Goal: Information Seeking & Learning: Find contact information

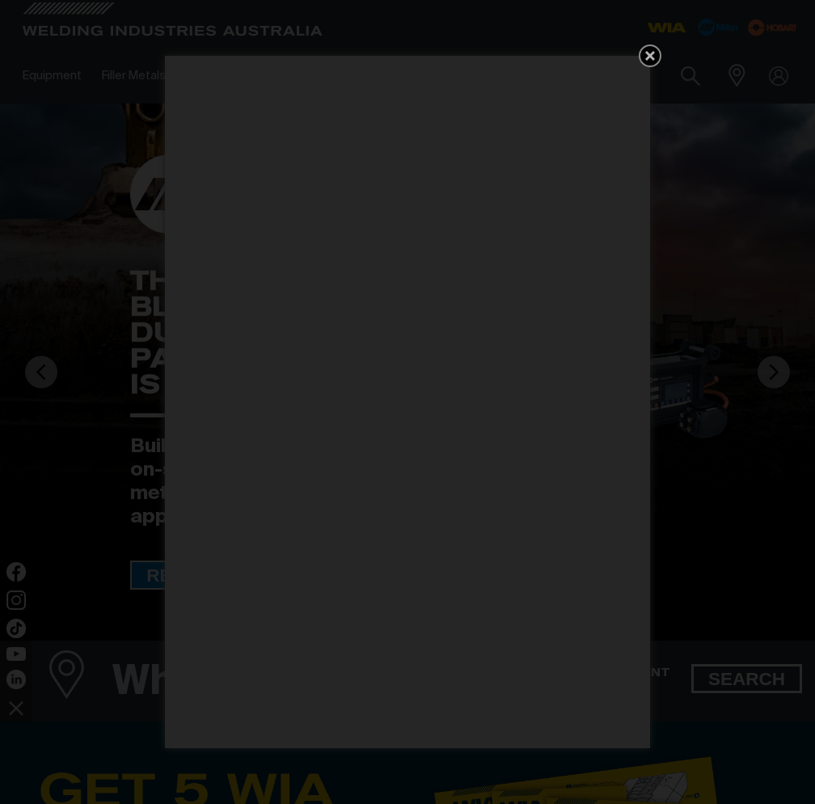
click at [643, 53] on icon "Get 5 WIA Welding Guides Free!" at bounding box center [649, 55] width 19 height 19
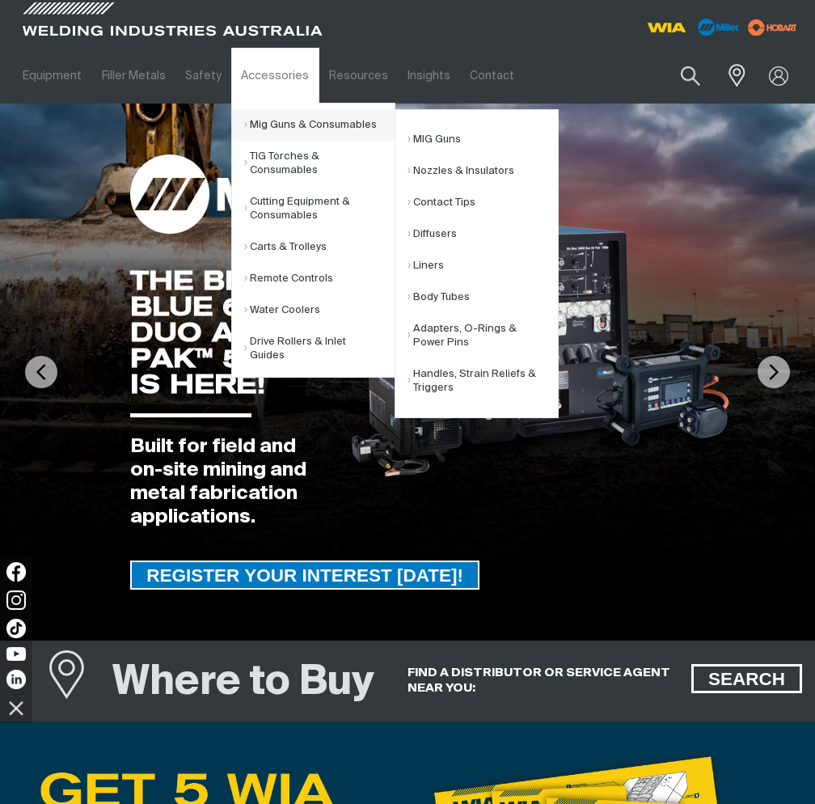
click at [295, 129] on link "Mig Guns & Consumables" at bounding box center [319, 125] width 150 height 32
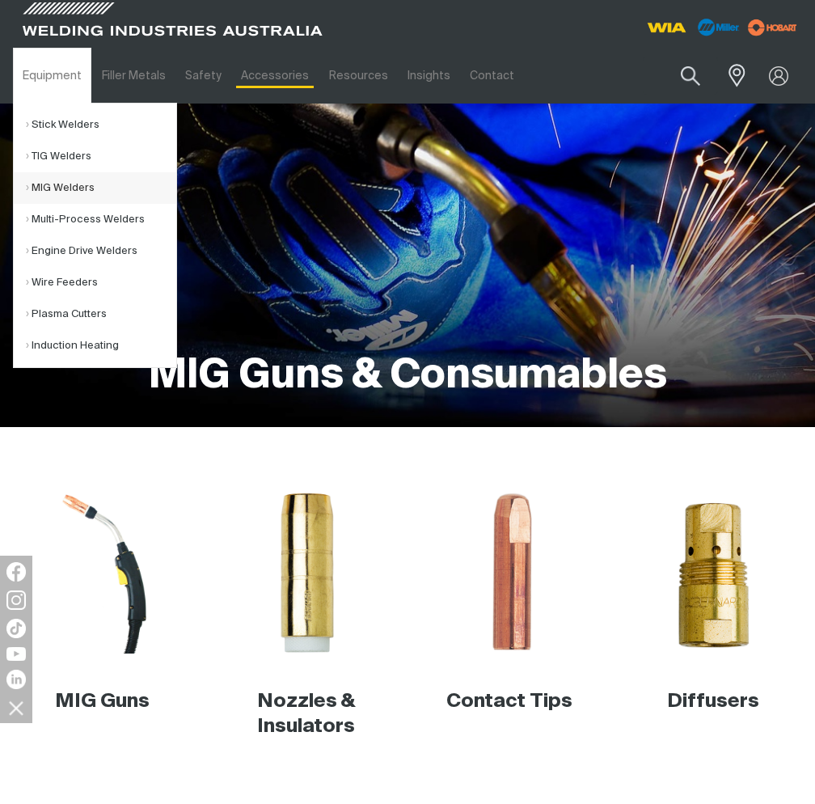
click at [44, 189] on link "MIG Welders" at bounding box center [101, 188] width 150 height 32
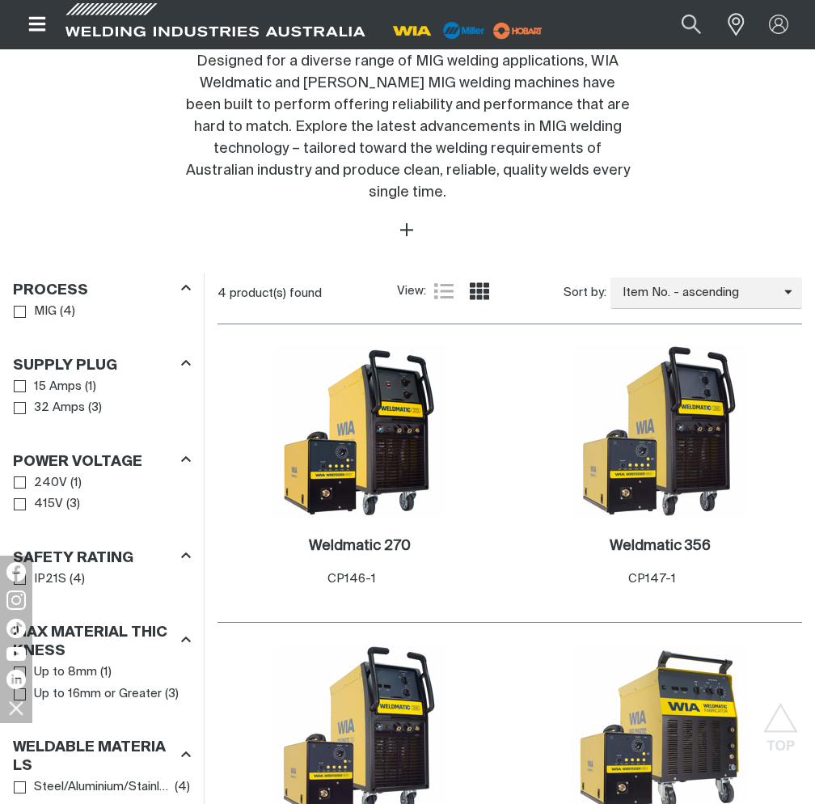
scroll to position [889, 0]
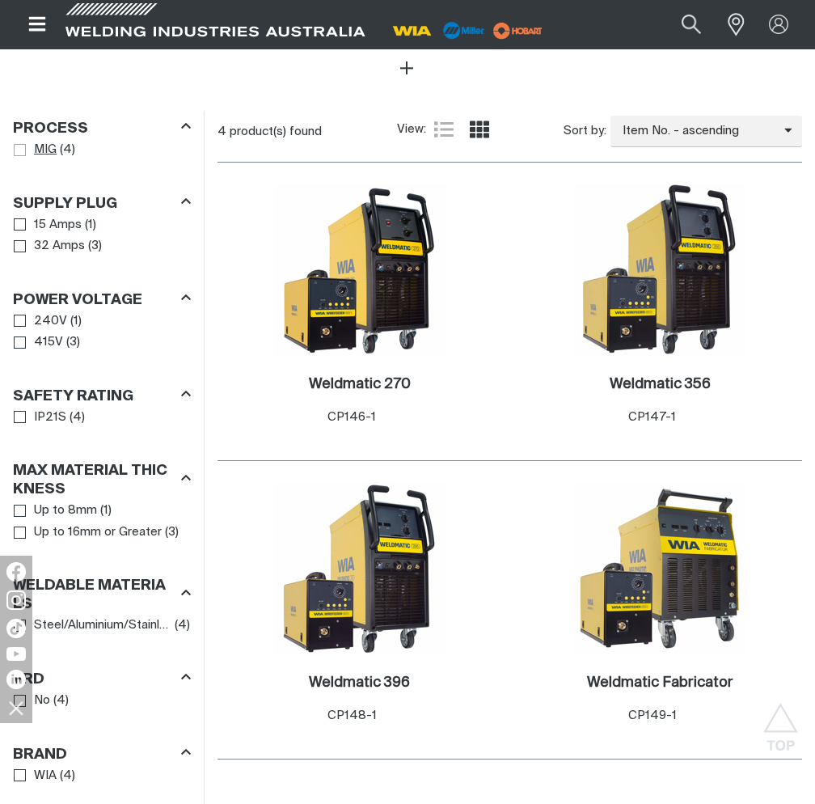
click at [34, 141] on span "MIG" at bounding box center [45, 150] width 23 height 19
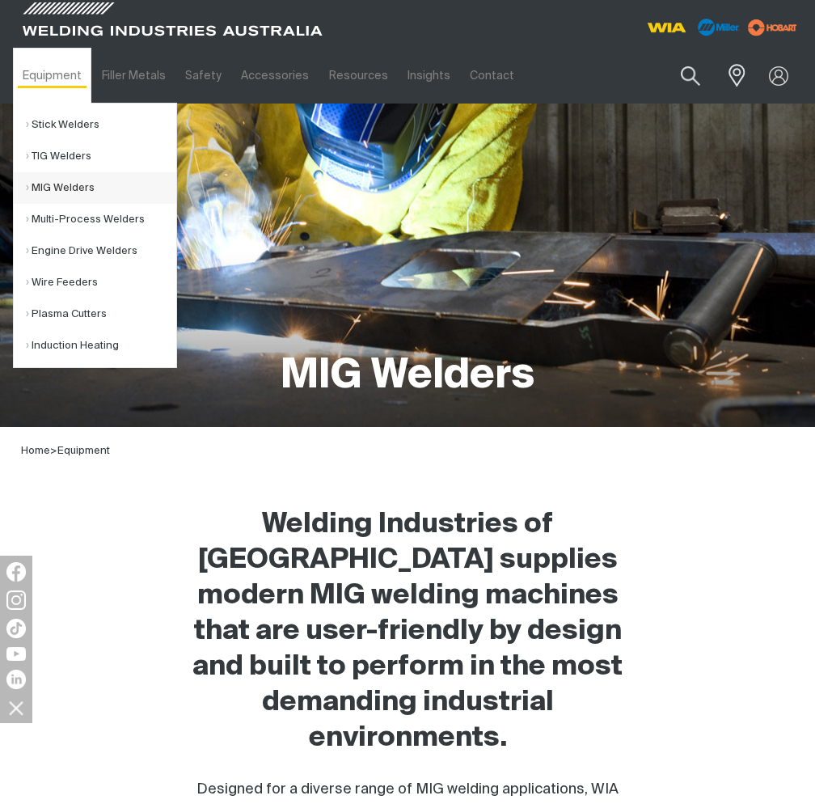
click at [54, 190] on link "MIG Welders" at bounding box center [101, 188] width 150 height 32
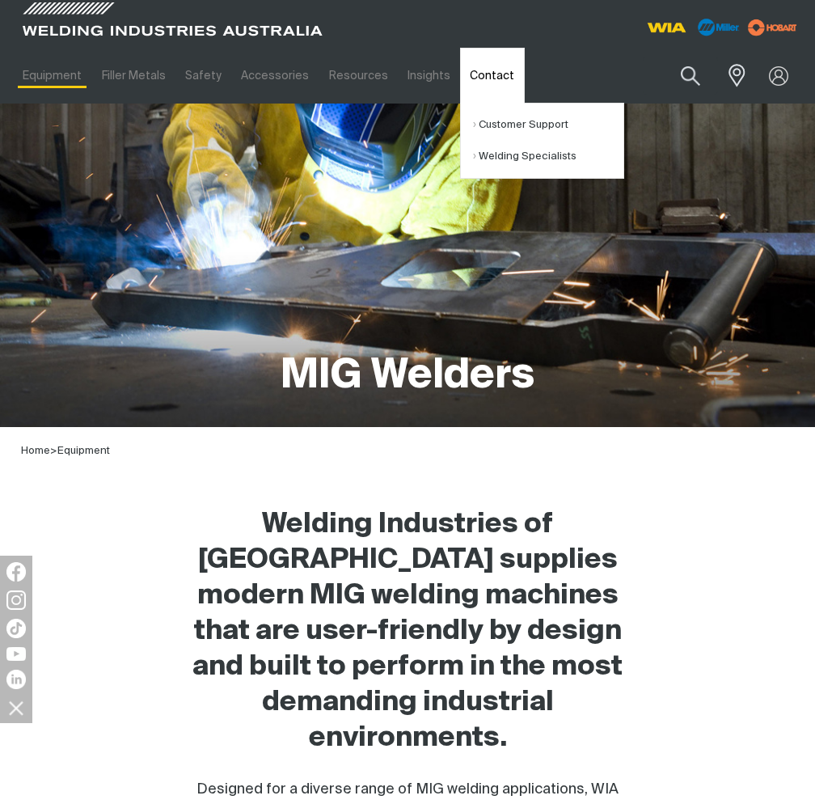
click at [477, 83] on link "Contact" at bounding box center [492, 76] width 64 height 56
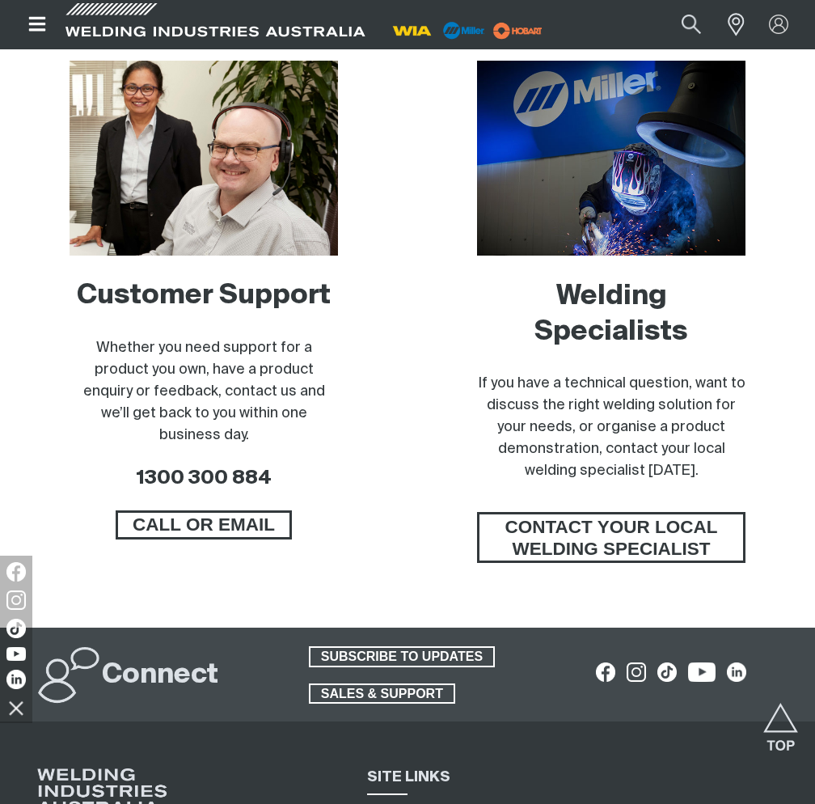
scroll to position [970, 0]
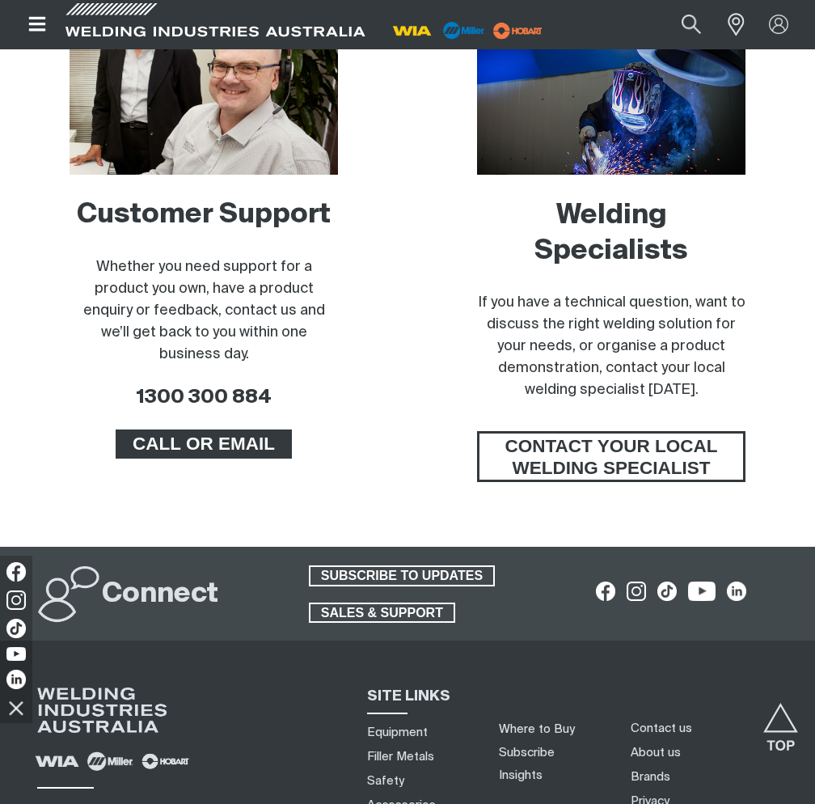
click at [251, 429] on span "CALL OR EMAIL" at bounding box center [203, 443] width 171 height 29
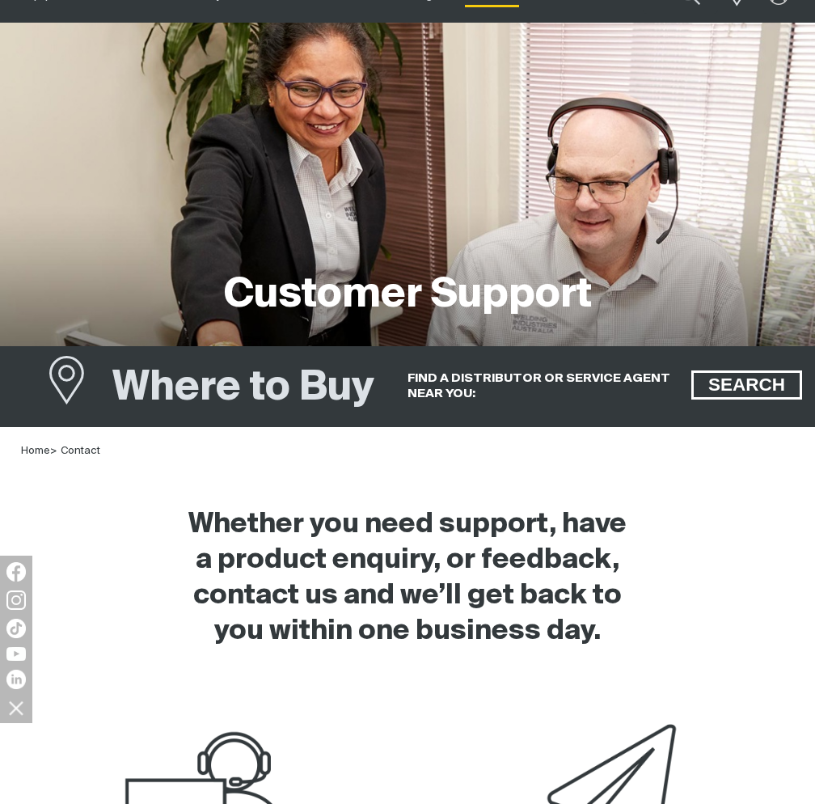
scroll to position [566, 0]
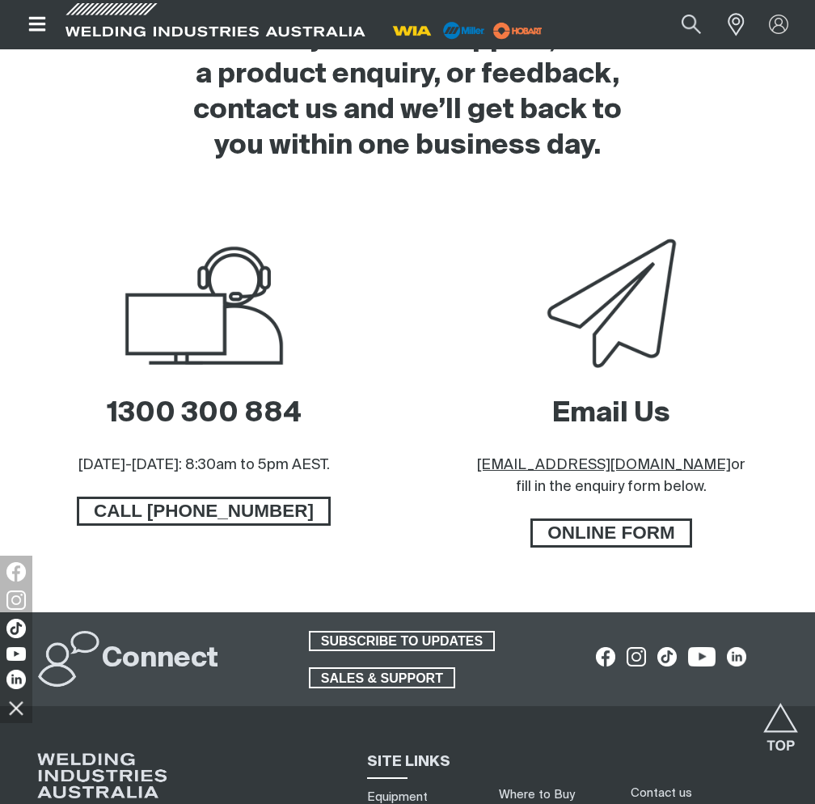
click at [608, 467] on u "[EMAIL_ADDRESS][DOMAIN_NAME]" at bounding box center [604, 465] width 254 height 15
click at [611, 542] on span "ONLINE FORM" at bounding box center [611, 532] width 157 height 29
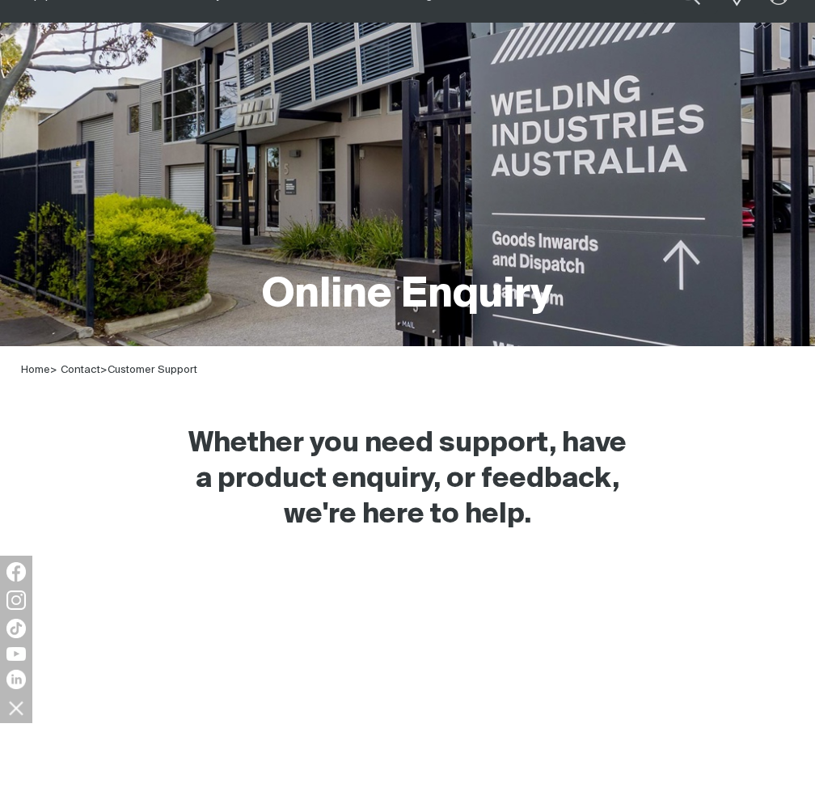
scroll to position [485, 0]
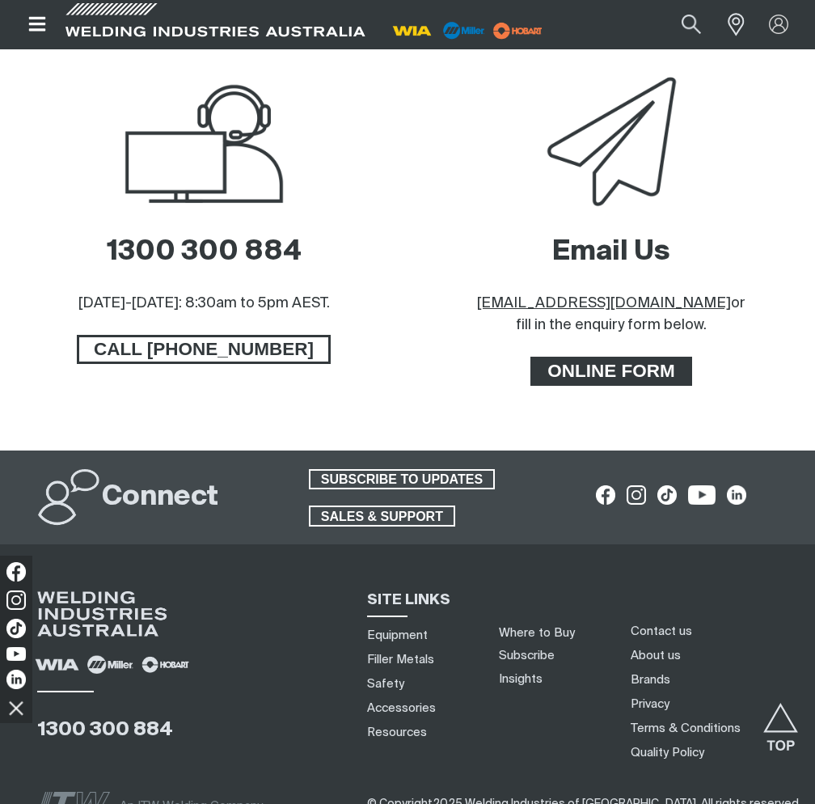
scroll to position [647, 0]
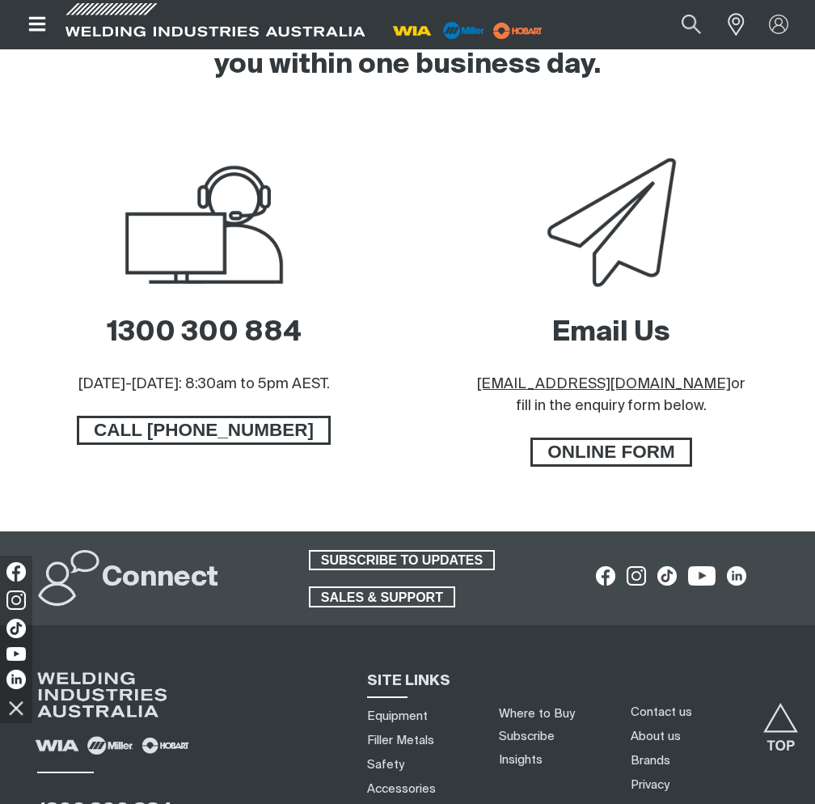
click at [600, 386] on u "[EMAIL_ADDRESS][DOMAIN_NAME]" at bounding box center [604, 384] width 254 height 15
drag, startPoint x: 651, startPoint y: 387, endPoint x: 440, endPoint y: 382, distance: 211.1
click at [440, 382] on div "Email Us sales@welding.com.au or fill in the enquiry form below. ONLINE FORM" at bounding box center [611, 342] width 382 height 376
drag, startPoint x: 440, startPoint y: 382, endPoint x: 462, endPoint y: 485, distance: 105.8
click at [462, 485] on div "Email Us sales@welding.com.au or fill in the enquiry form below. ONLINE FORM" at bounding box center [611, 342] width 382 height 376
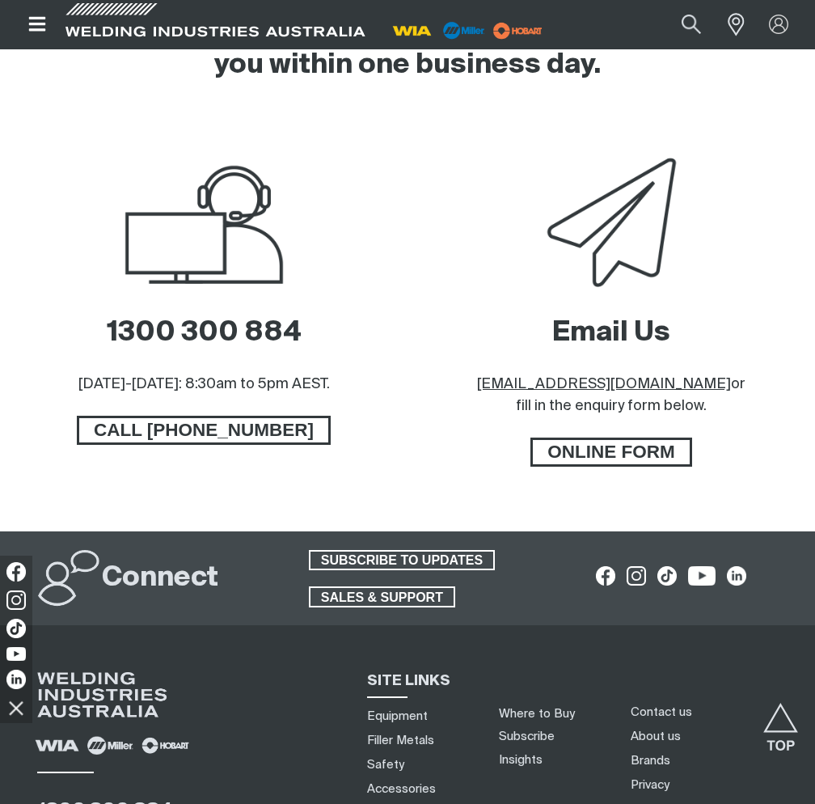
drag, startPoint x: 566, startPoint y: 387, endPoint x: 513, endPoint y: 379, distance: 53.2
click at [530, 378] on div "Email Us sales@welding.com.au or fill in the enquiry form below." at bounding box center [611, 366] width 268 height 102
drag, startPoint x: 501, startPoint y: 388, endPoint x: 650, endPoint y: 395, distance: 148.9
click at [650, 395] on p "sales@welding.com.au or fill in the enquiry form below." at bounding box center [611, 396] width 268 height 44
copy u "[EMAIL_ADDRESS][DOMAIN_NAME]"
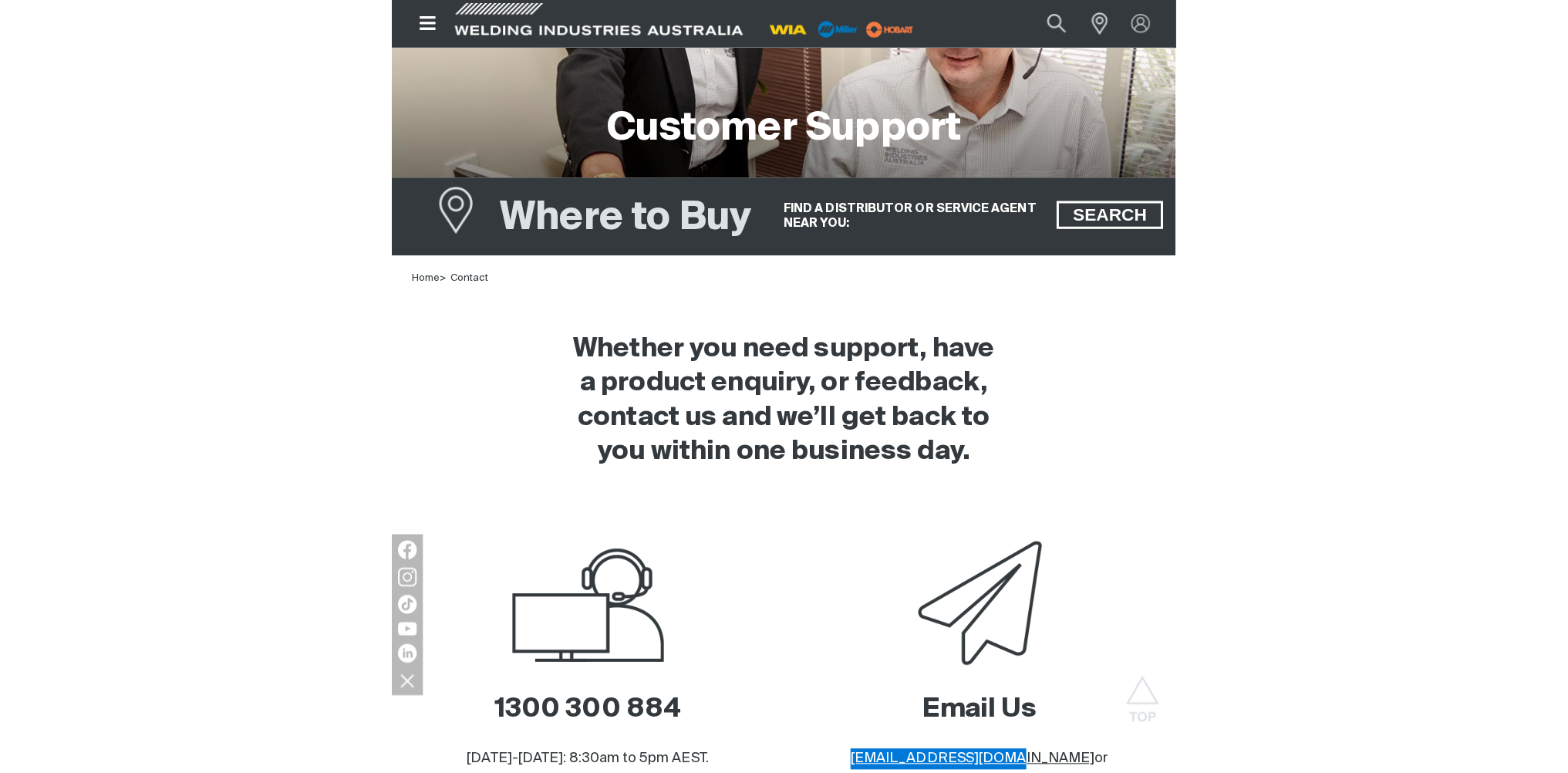
scroll to position [0, 0]
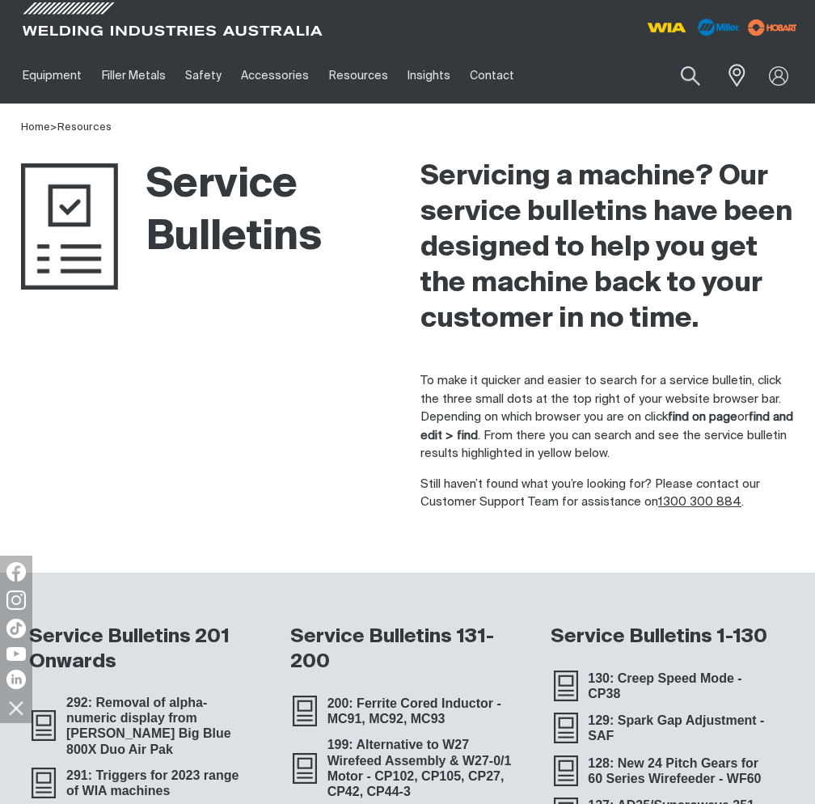
scroll to position [81, 0]
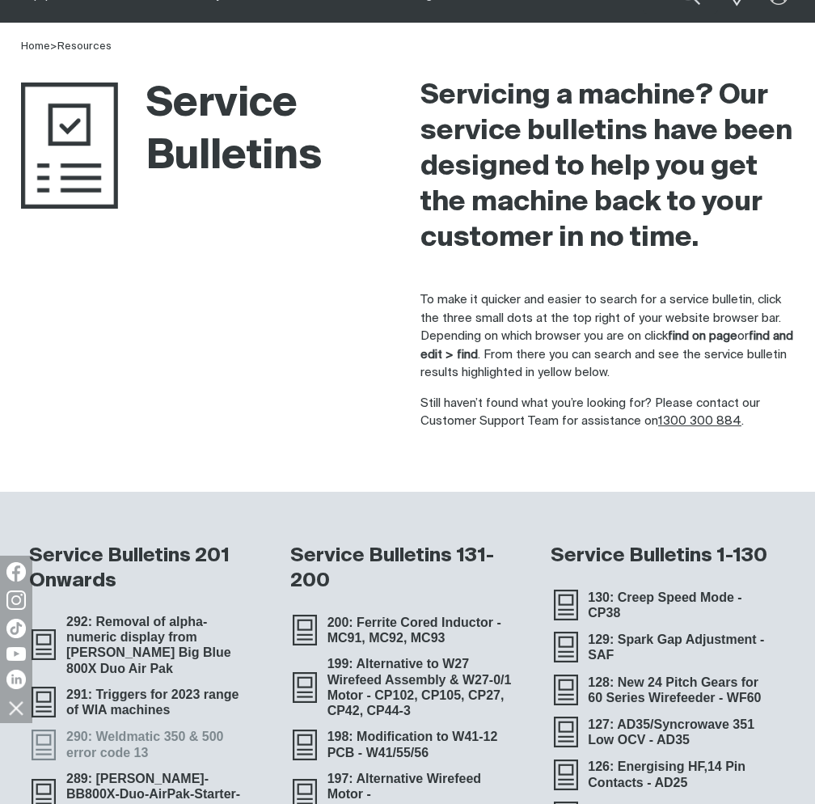
click at [139, 733] on span "290: Weldmatic 350 & 500 error code 13" at bounding box center [160, 744] width 208 height 36
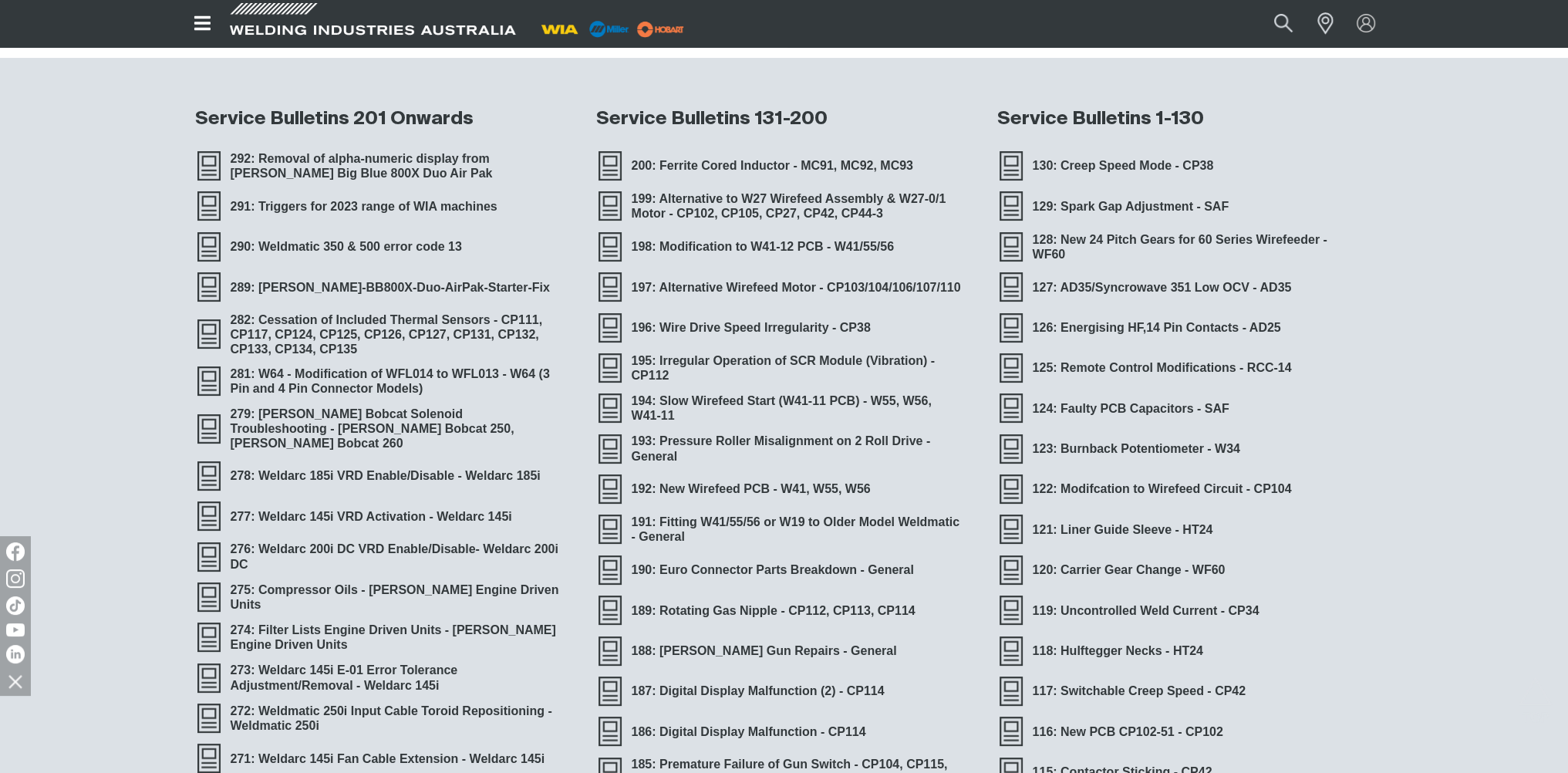
scroll to position [0, 0]
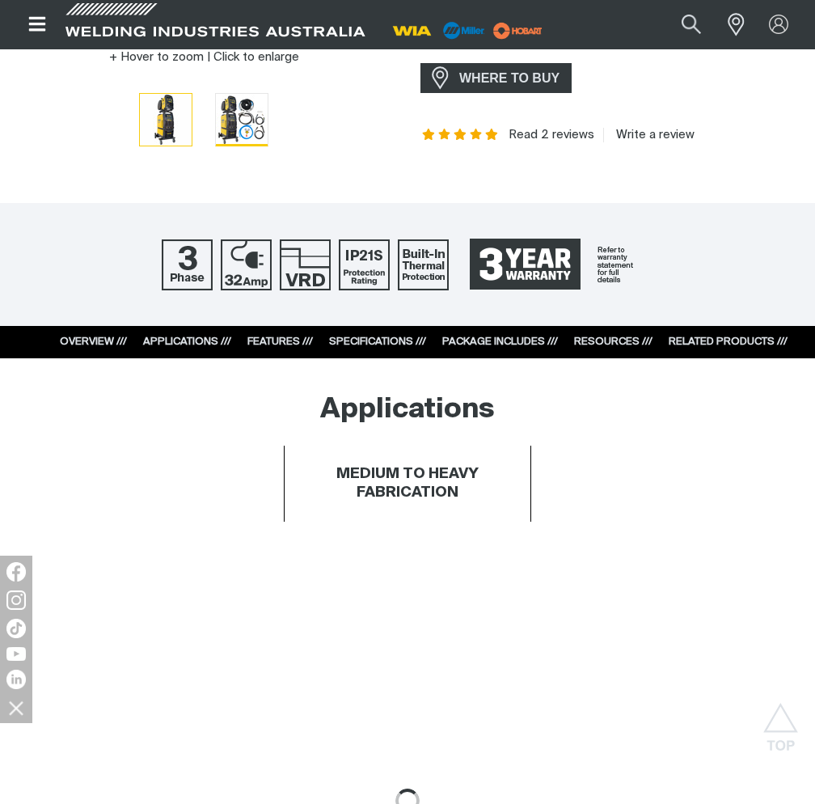
click at [246, 125] on img "Go to slide 2" at bounding box center [242, 120] width 52 height 52
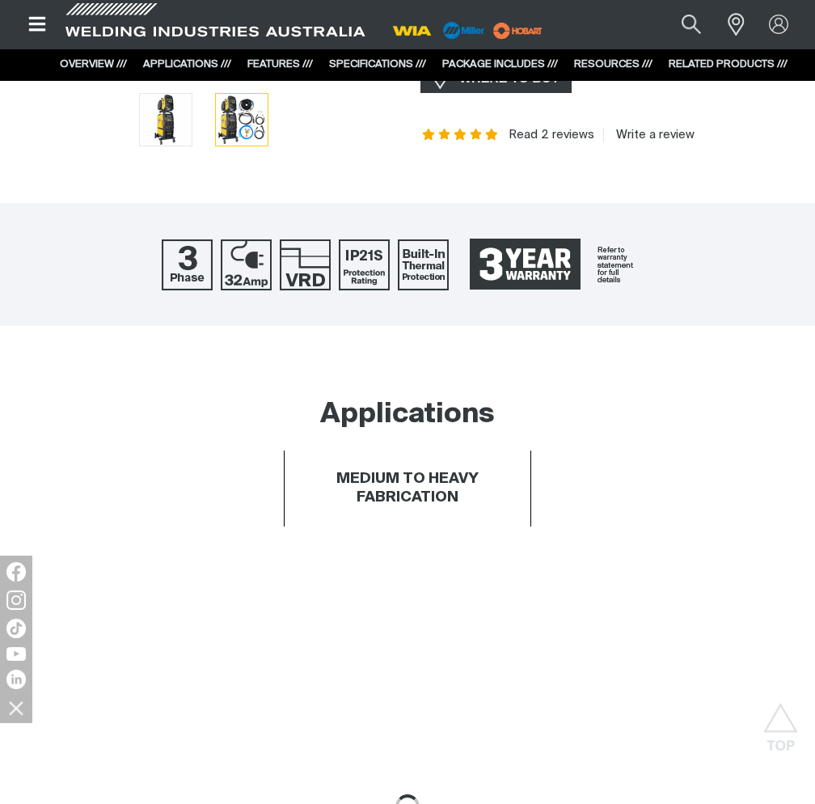
scroll to position [404, 0]
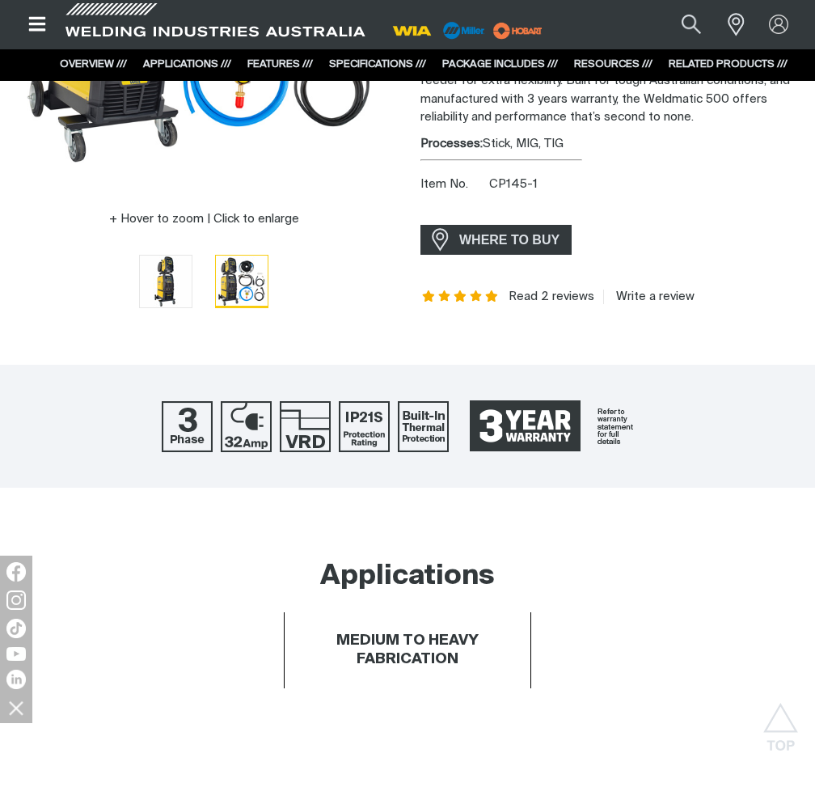
click at [226, 286] on img "Go to slide 2" at bounding box center [242, 282] width 52 height 52
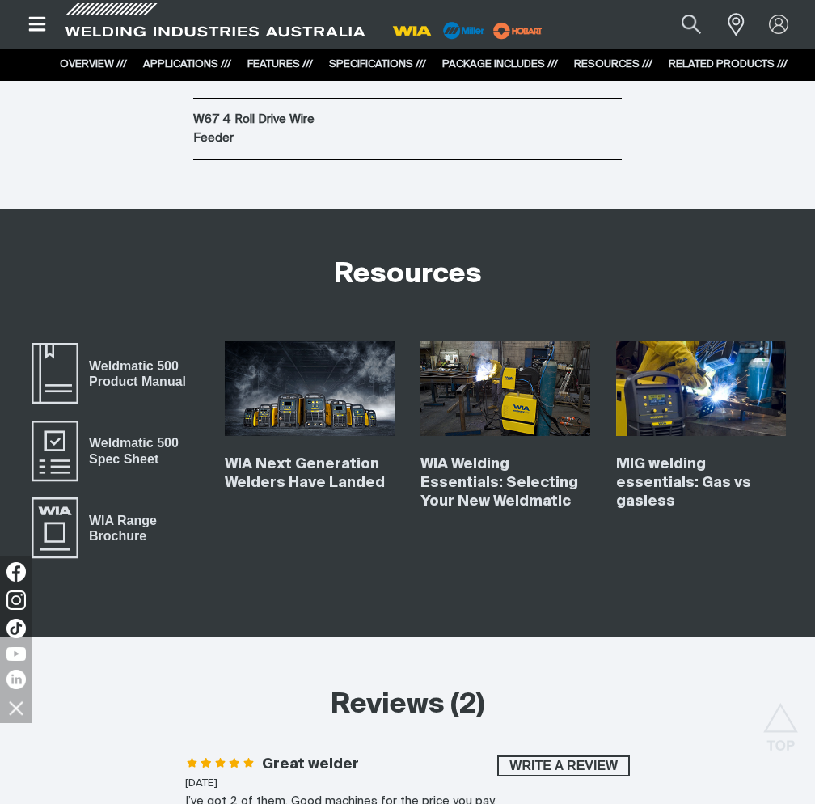
scroll to position [5014, 0]
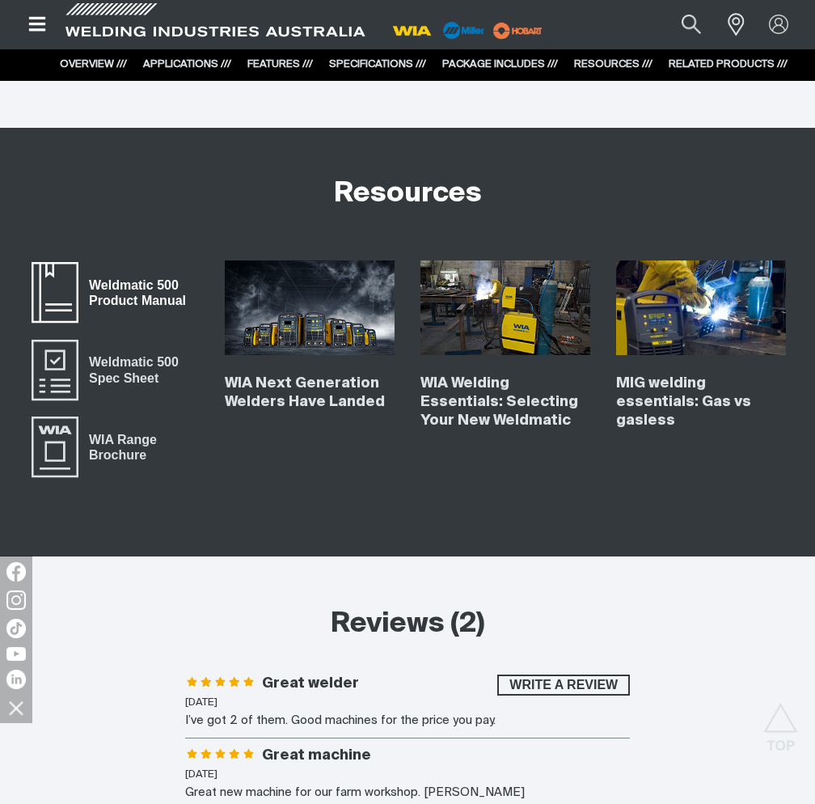
click at [156, 275] on span "Weldmatic 500 Product Manual" at bounding box center [138, 293] width 120 height 36
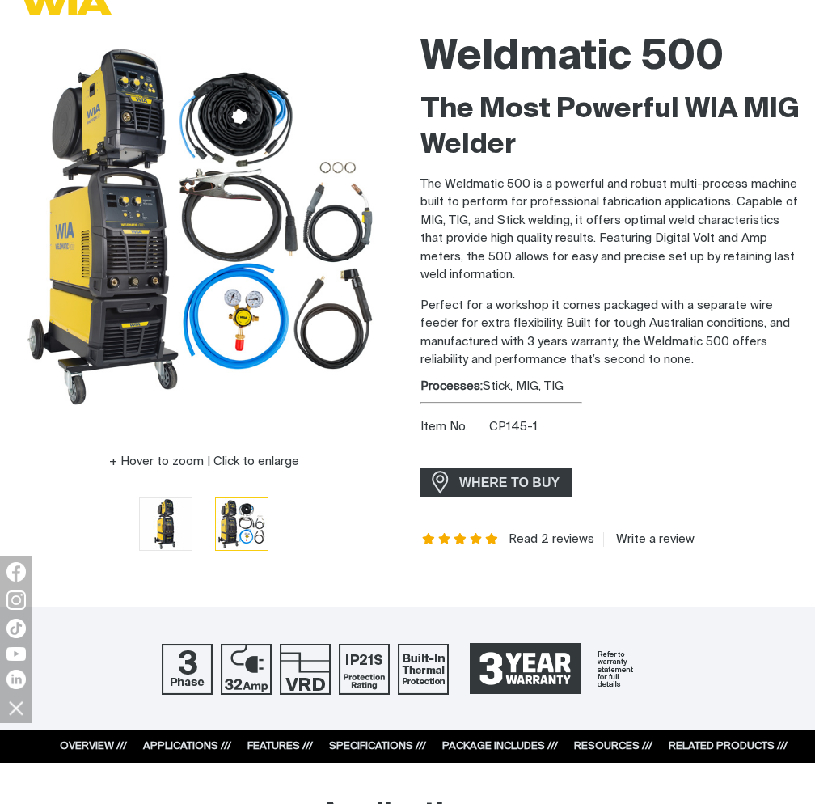
scroll to position [0, 0]
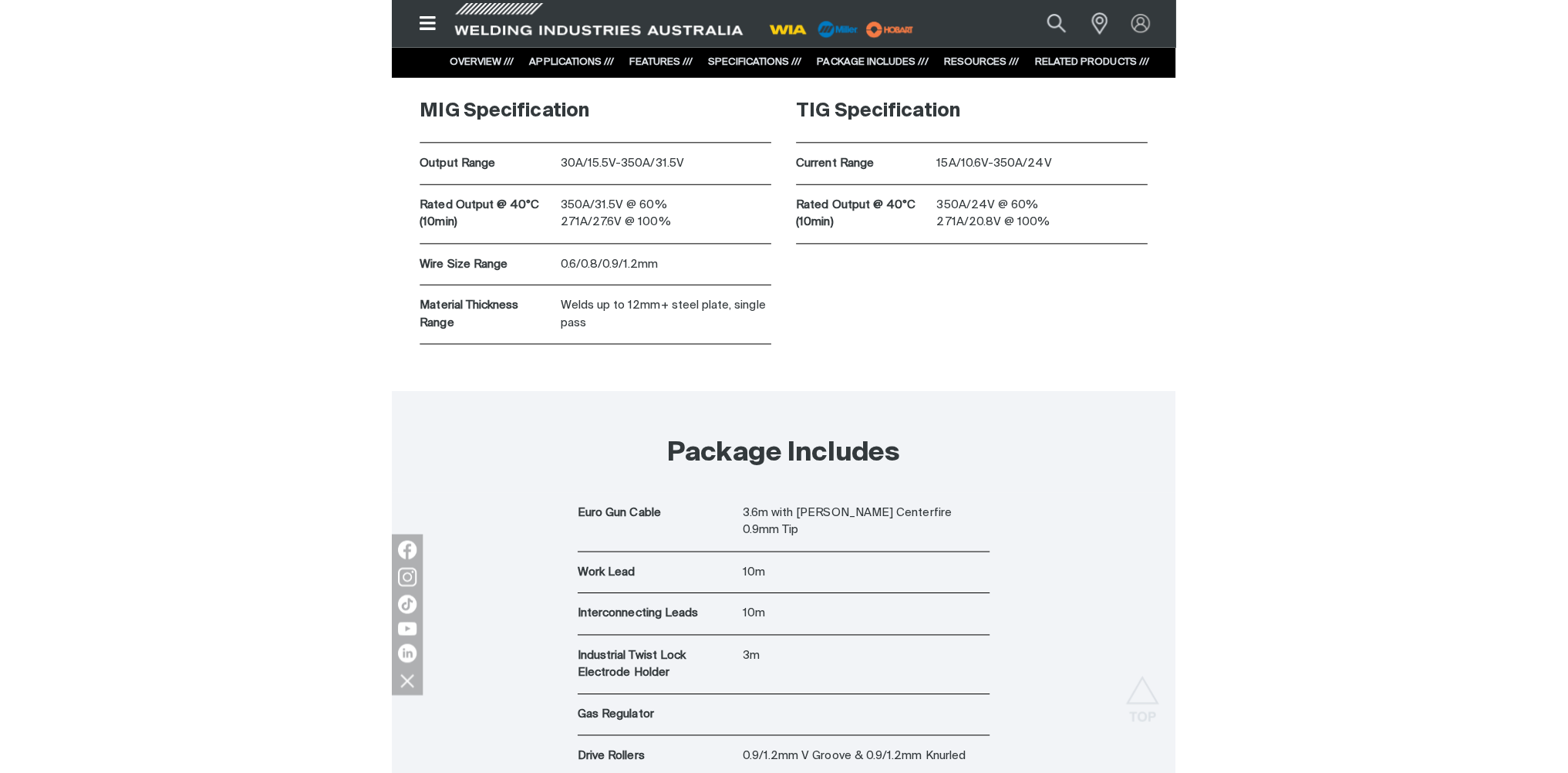
scroll to position [4708, 0]
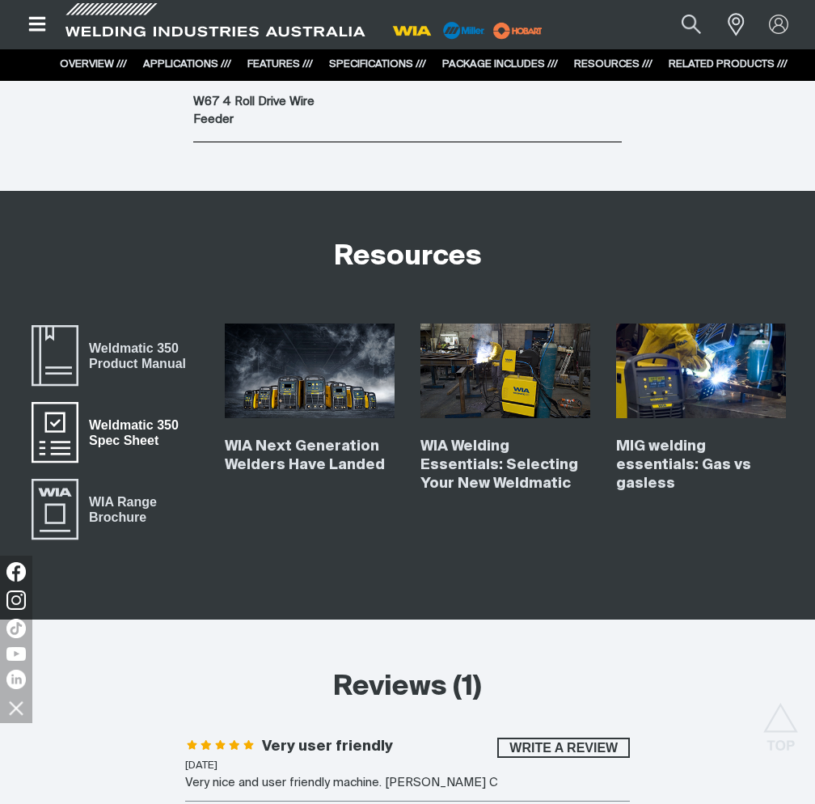
click at [74, 400] on span "Weldmatic 350 Spec Sheet" at bounding box center [55, 432] width 52 height 65
click at [68, 323] on span "Weldmatic 350 Product Manual" at bounding box center [55, 355] width 52 height 65
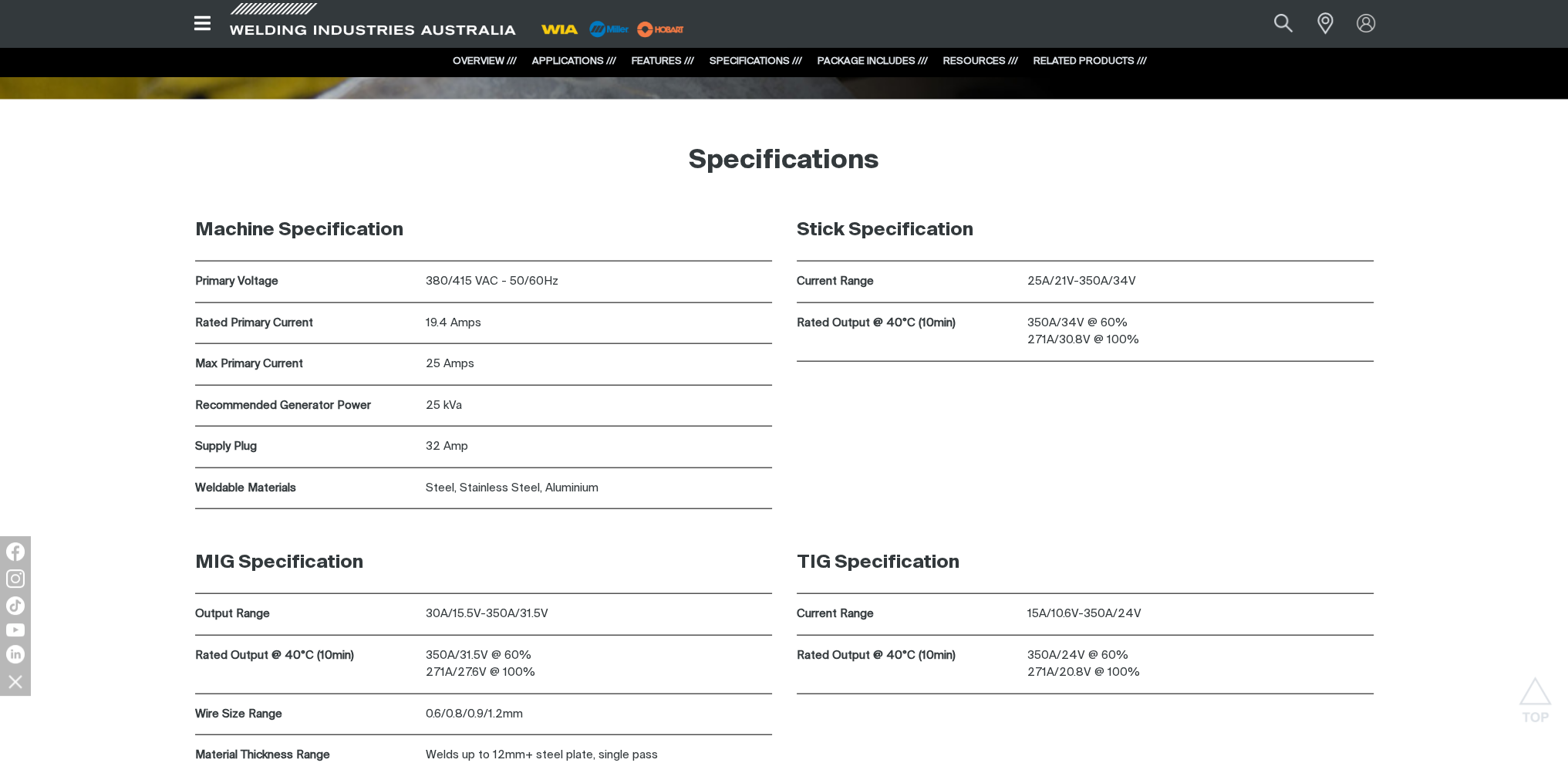
scroll to position [4706, 0]
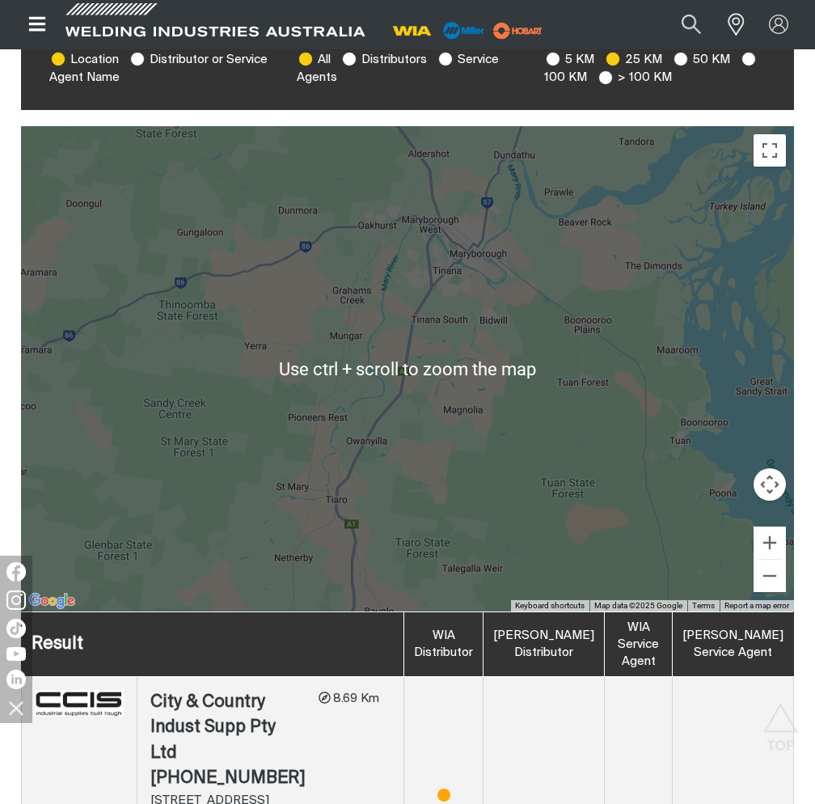
scroll to position [824, 0]
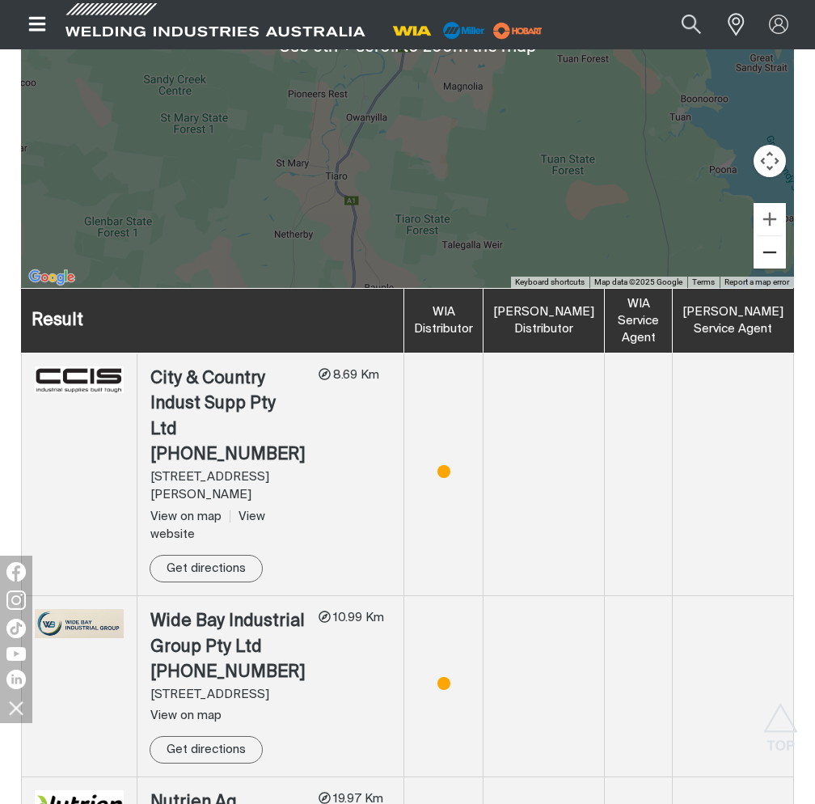
click at [784, 255] on button "Zoom out" at bounding box center [770, 252] width 32 height 32
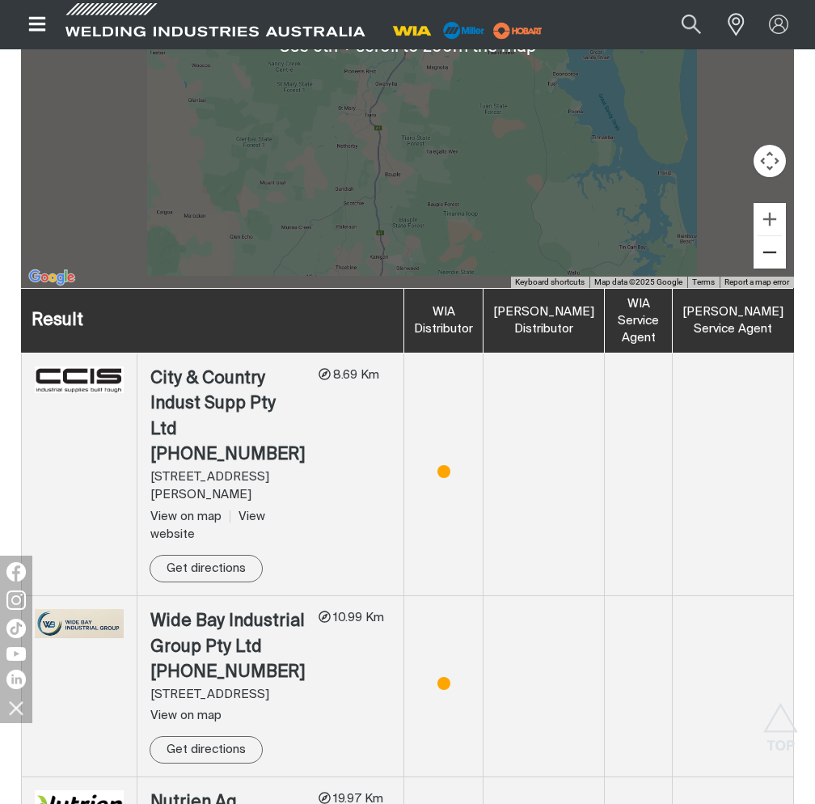
click at [784, 255] on button "Zoom out" at bounding box center [770, 252] width 32 height 32
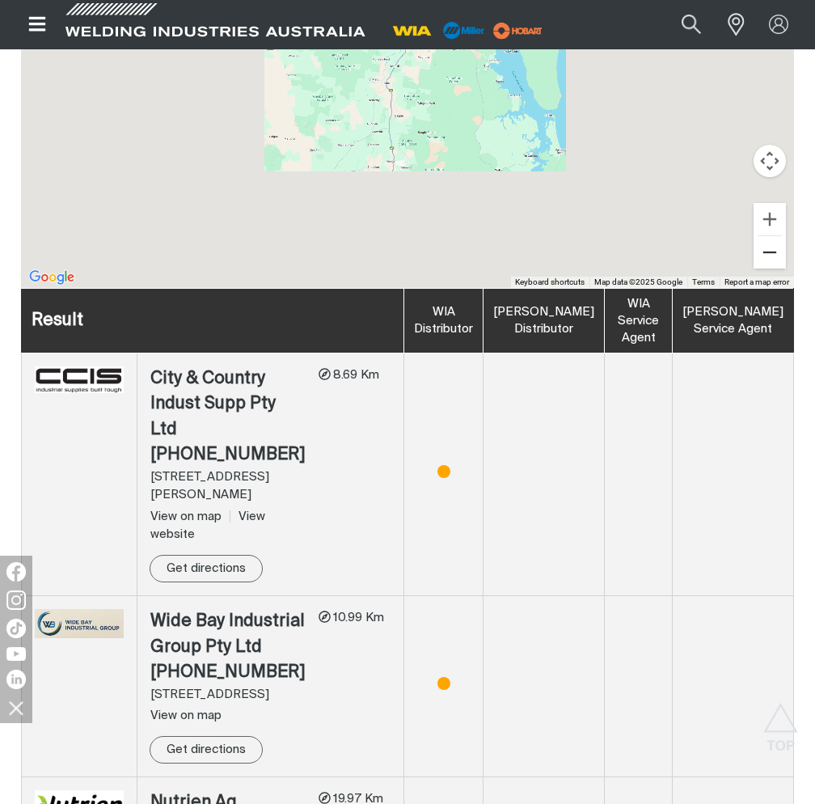
click at [784, 255] on button "Zoom out" at bounding box center [770, 252] width 32 height 32
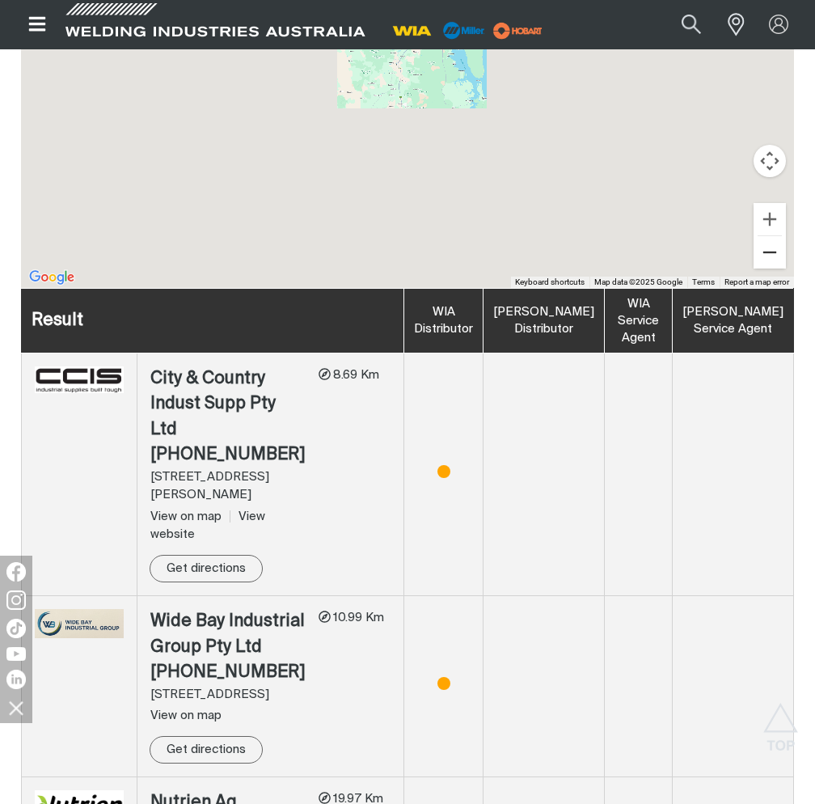
click at [784, 255] on button "Zoom out" at bounding box center [770, 252] width 32 height 32
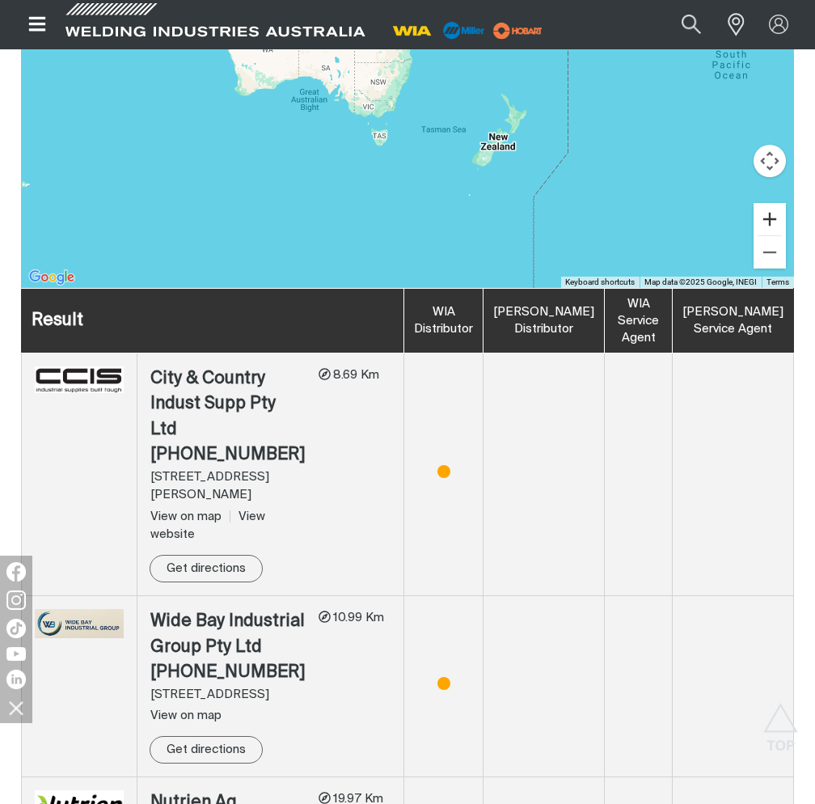
click at [768, 216] on button "Zoom in" at bounding box center [770, 219] width 32 height 32
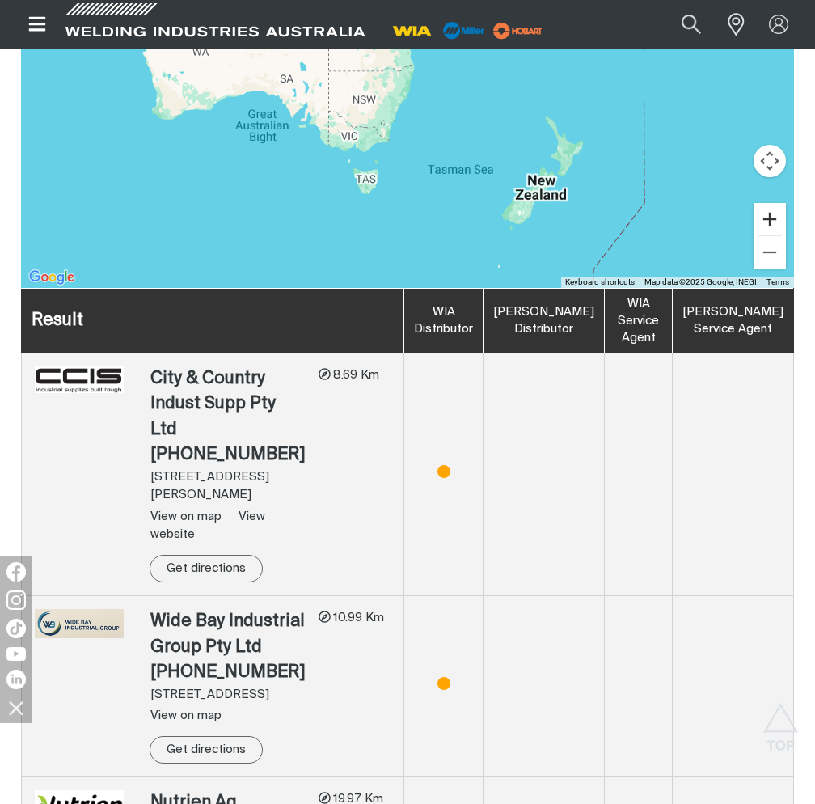
click at [768, 216] on button "Zoom in" at bounding box center [770, 219] width 32 height 32
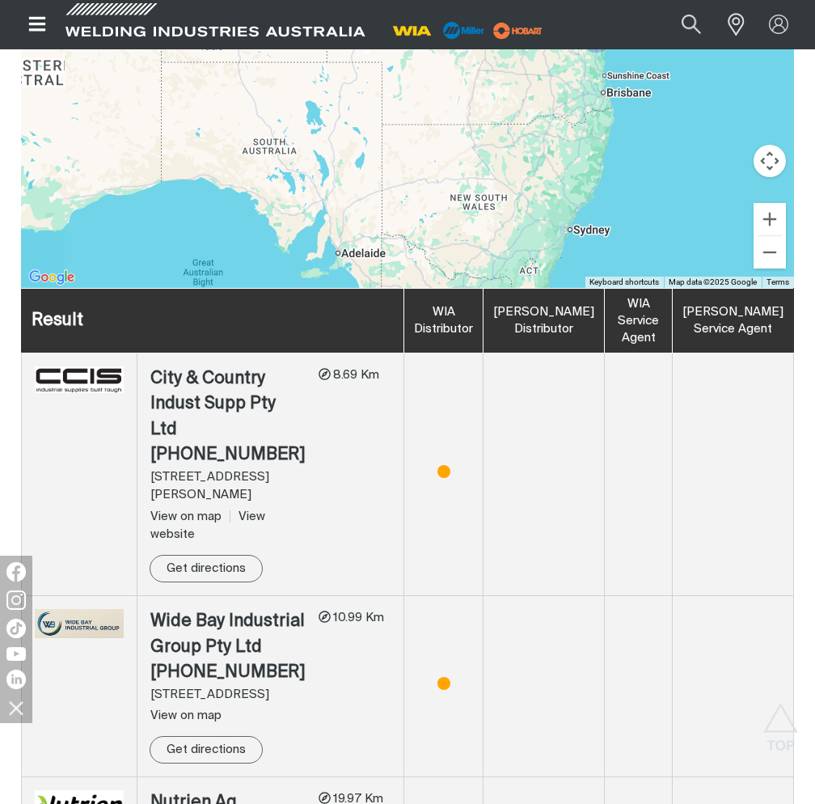
drag, startPoint x: 88, startPoint y: 211, endPoint x: 278, endPoint y: 221, distance: 190.3
click at [278, 221] on div "To navigate, press the arrow keys." at bounding box center [407, 45] width 773 height 485
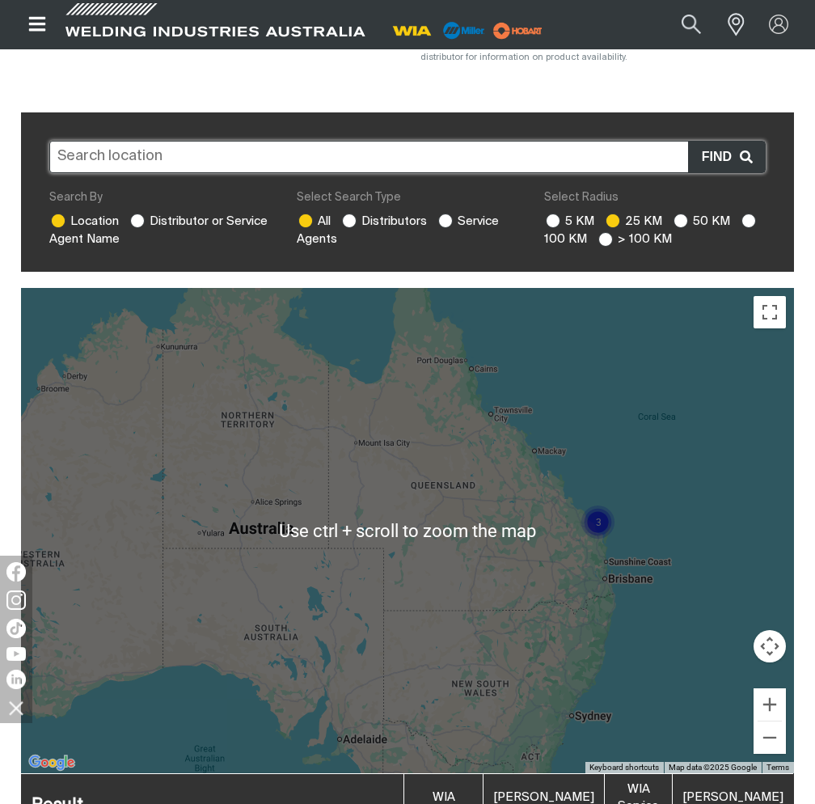
click at [112, 163] on input "text" at bounding box center [407, 157] width 716 height 32
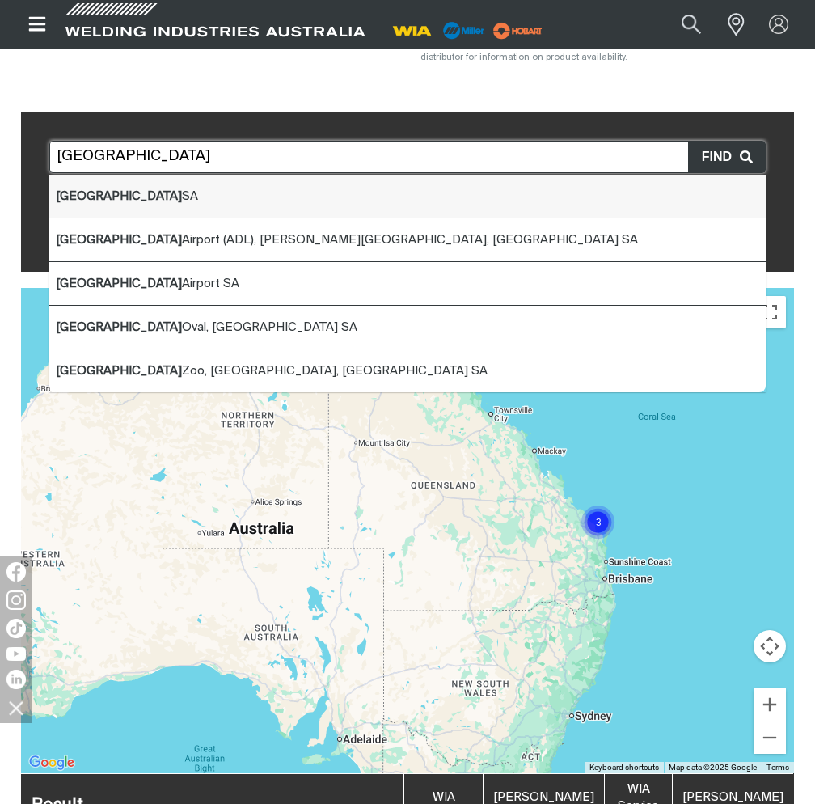
click at [60, 209] on li "Adelaide SA" at bounding box center [407, 197] width 716 height 44
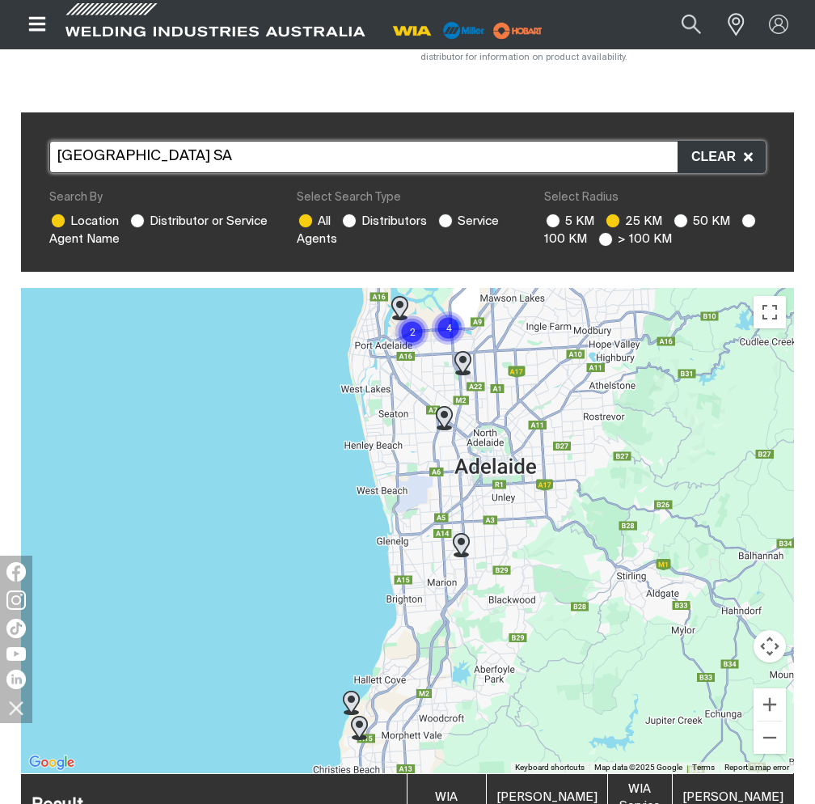
click at [443, 418] on img at bounding box center [444, 418] width 17 height 24
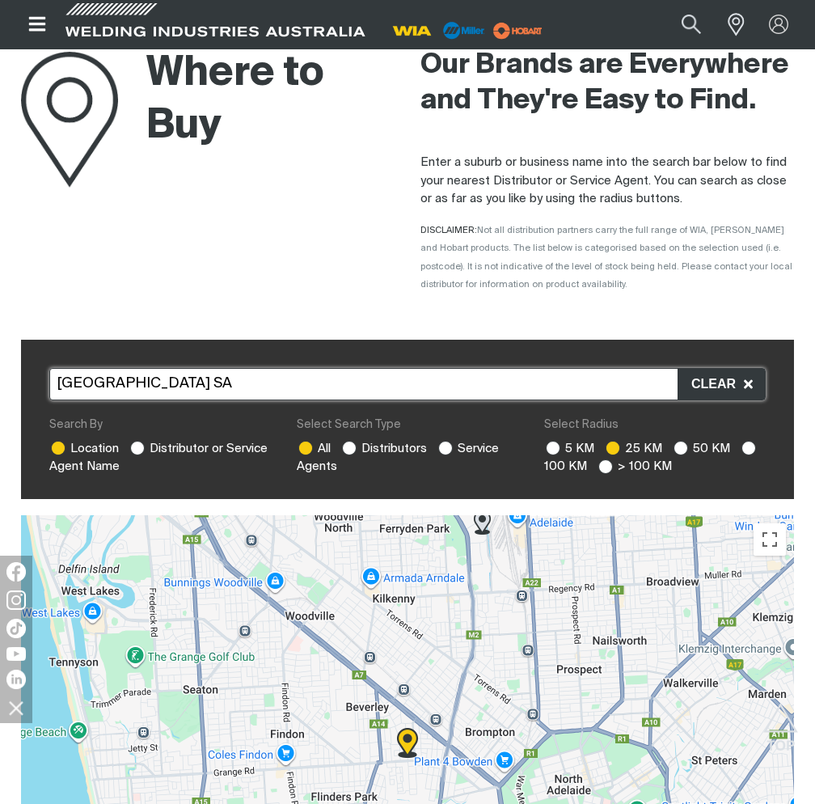
scroll to position [0, 0]
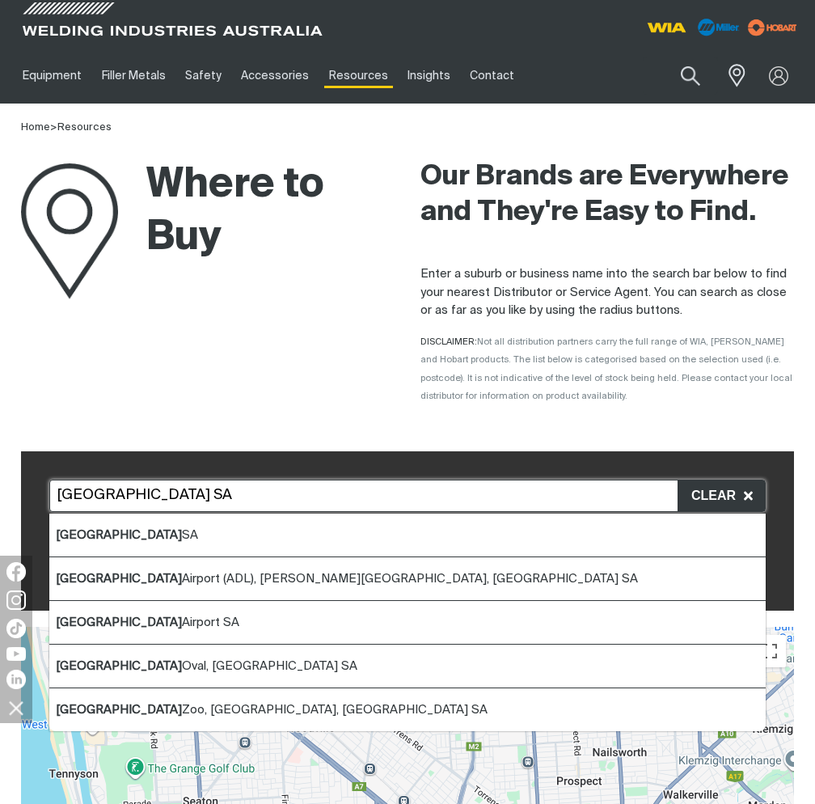
drag, startPoint x: 163, startPoint y: 491, endPoint x: -73, endPoint y: 476, distance: 235.8
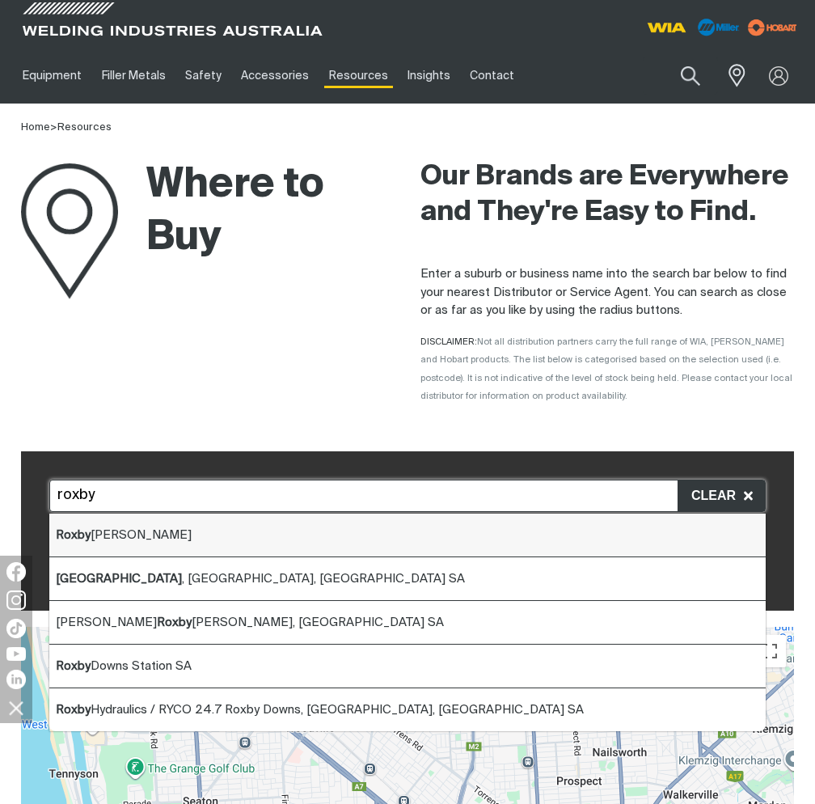
click at [129, 548] on li "Roxby Downs SA" at bounding box center [407, 535] width 716 height 44
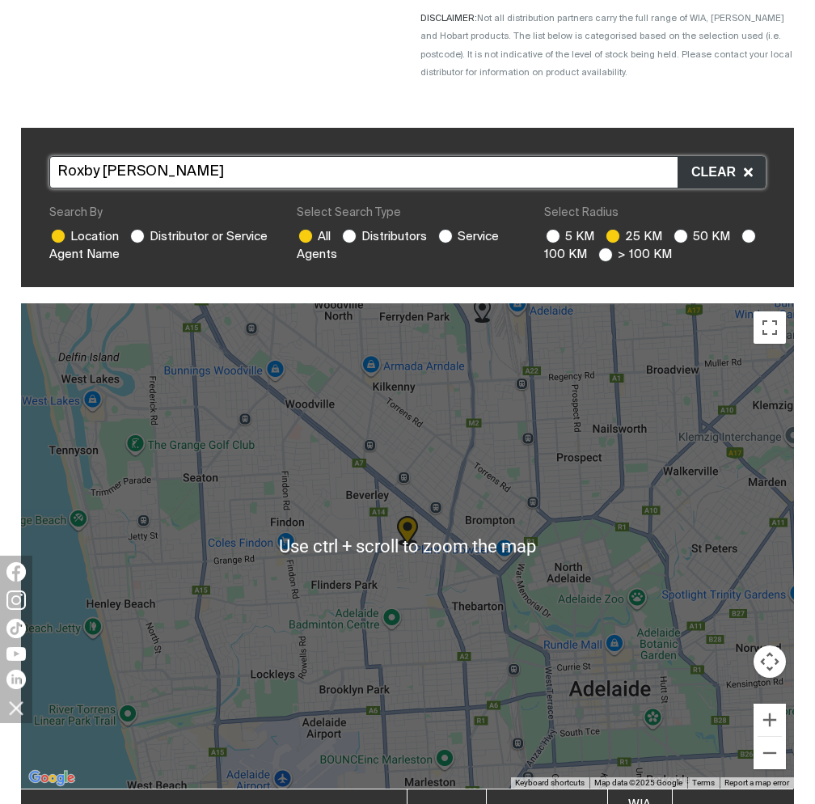
scroll to position [404, 0]
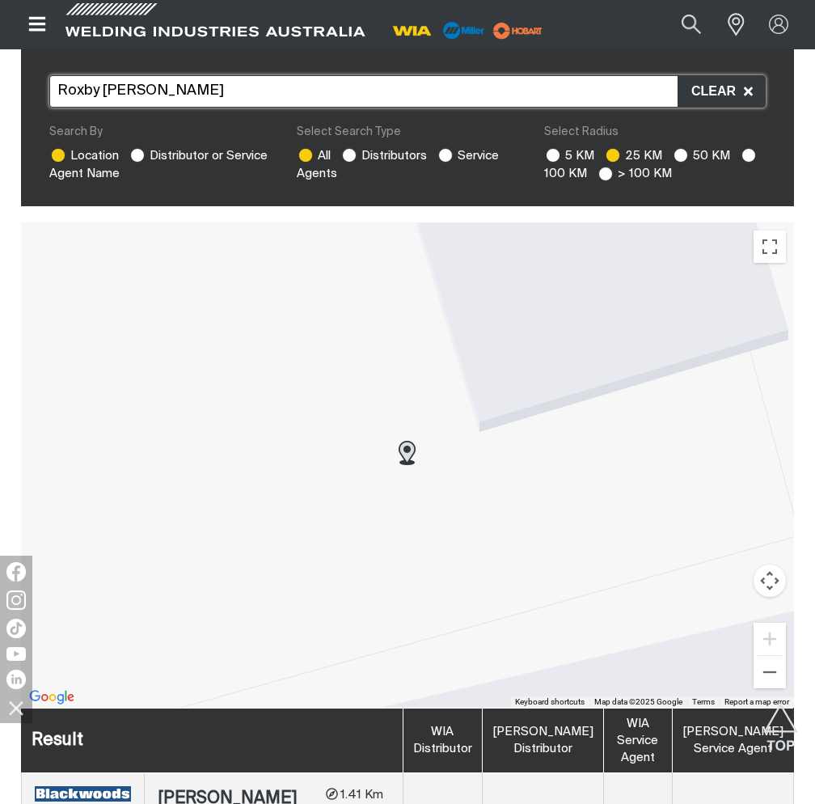
click at [408, 454] on img at bounding box center [407, 453] width 17 height 24
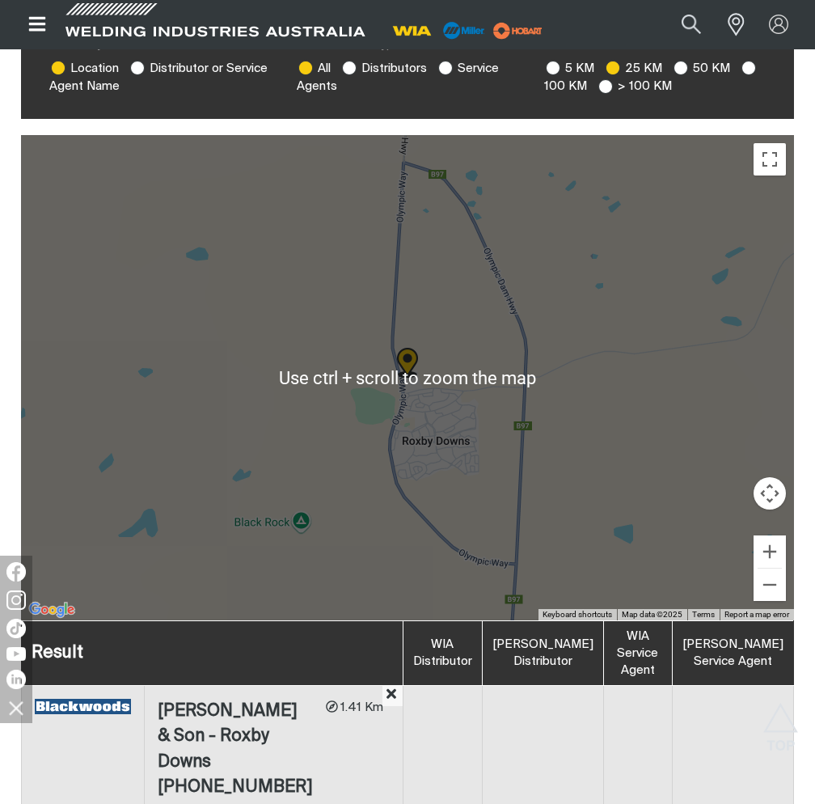
scroll to position [411, 0]
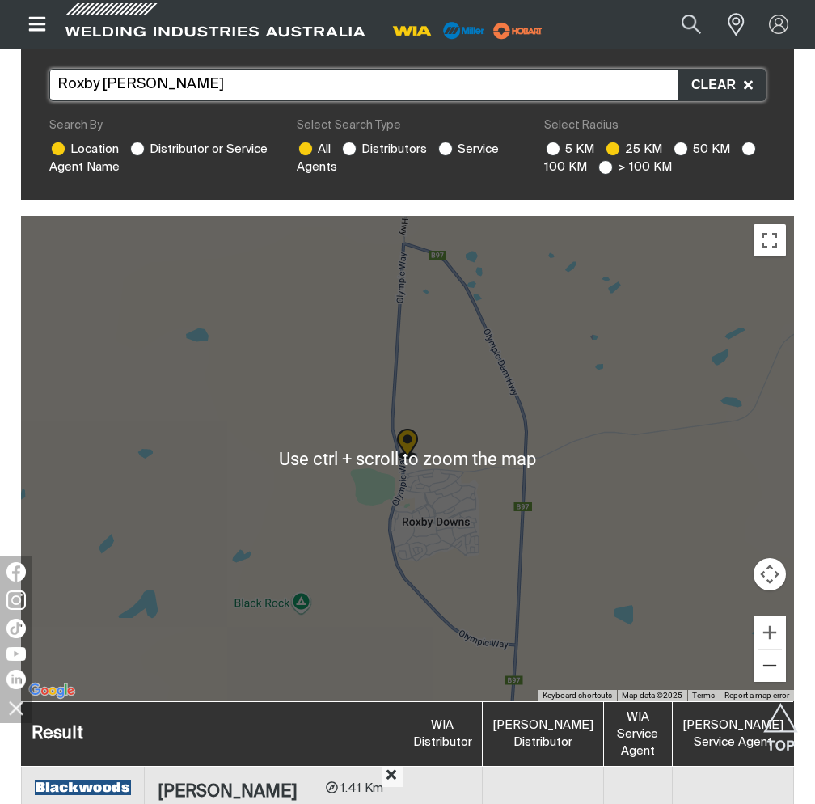
click at [771, 674] on button "Zoom out" at bounding box center [770, 665] width 32 height 32
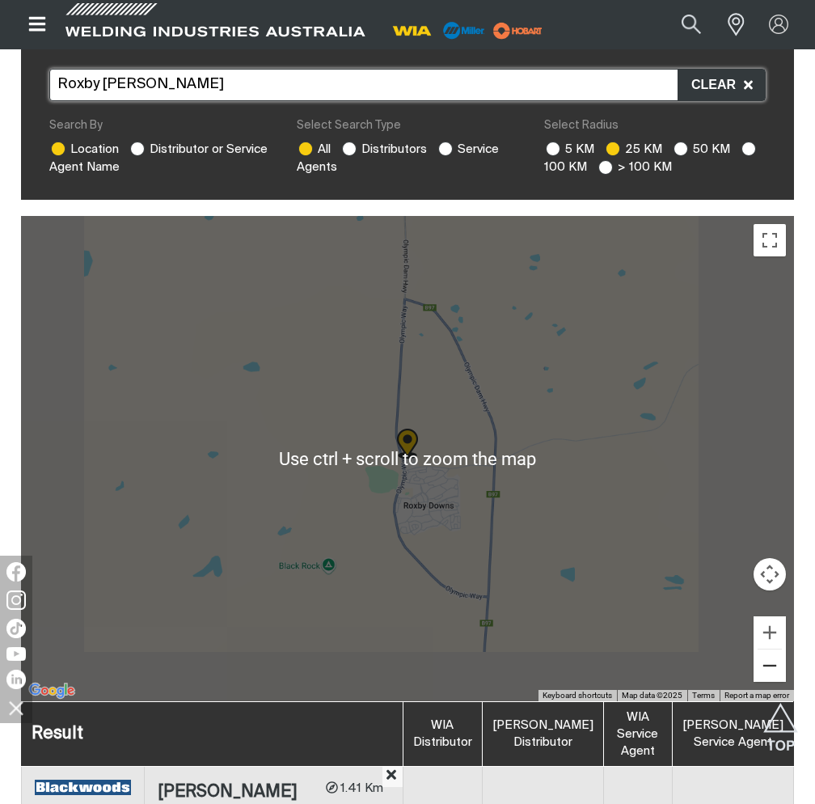
click at [771, 674] on button "Zoom out" at bounding box center [770, 665] width 32 height 32
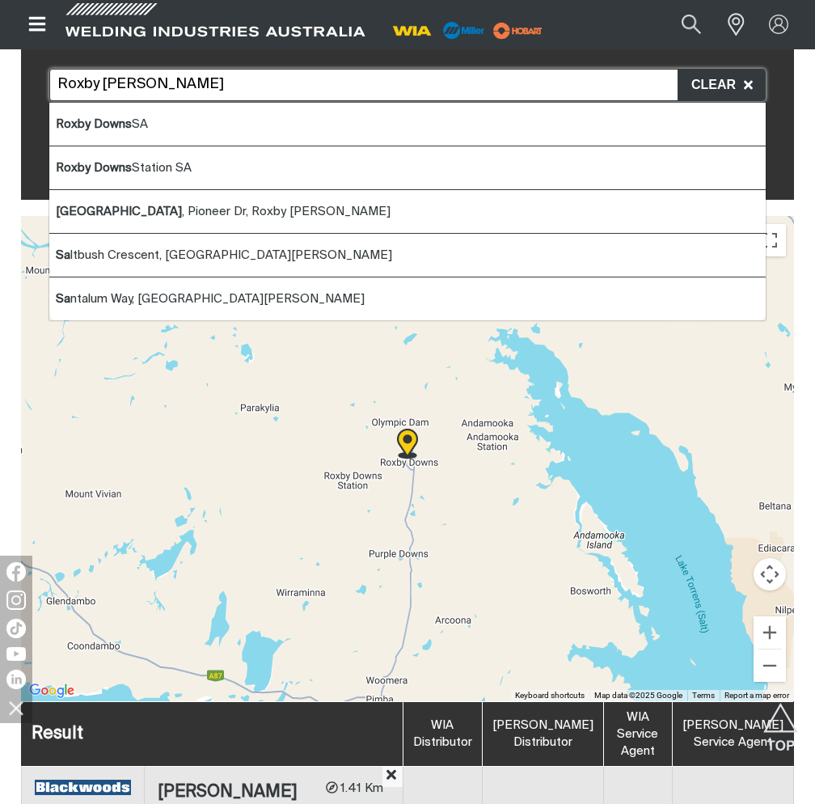
drag, startPoint x: 205, startPoint y: 87, endPoint x: -108, endPoint y: 95, distance: 313.9
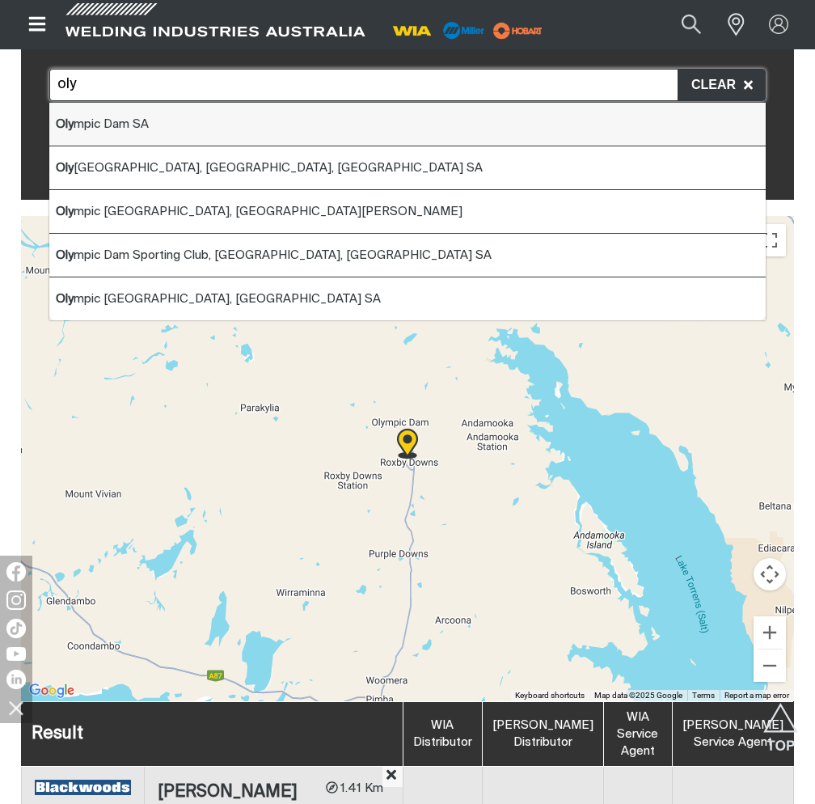
click at [184, 137] on li "Oly mpic Dam SA" at bounding box center [407, 125] width 716 height 44
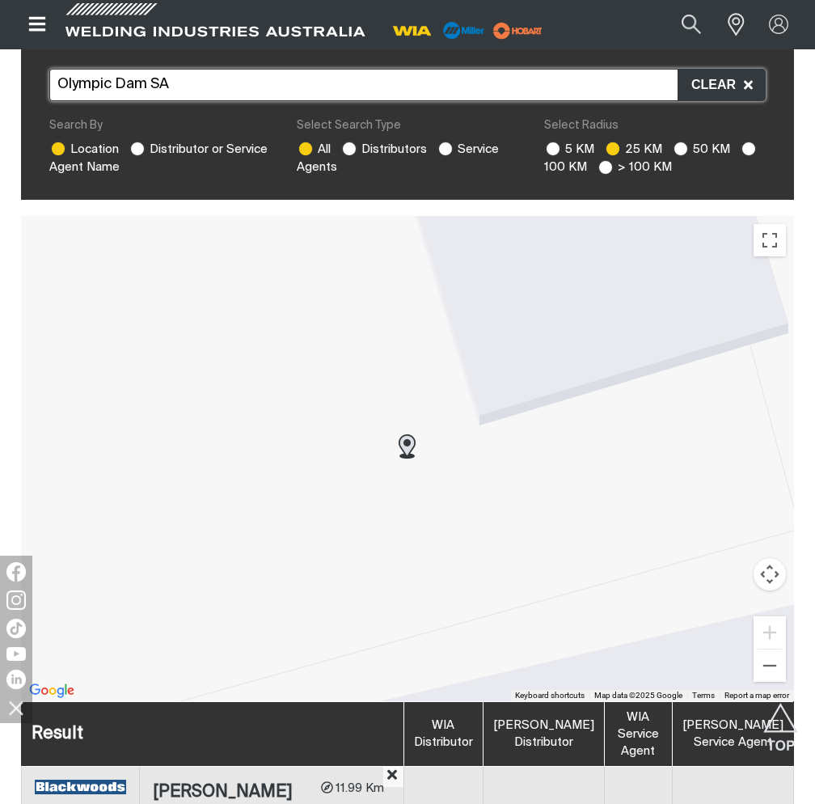
click at [404, 449] on img at bounding box center [407, 446] width 17 height 24
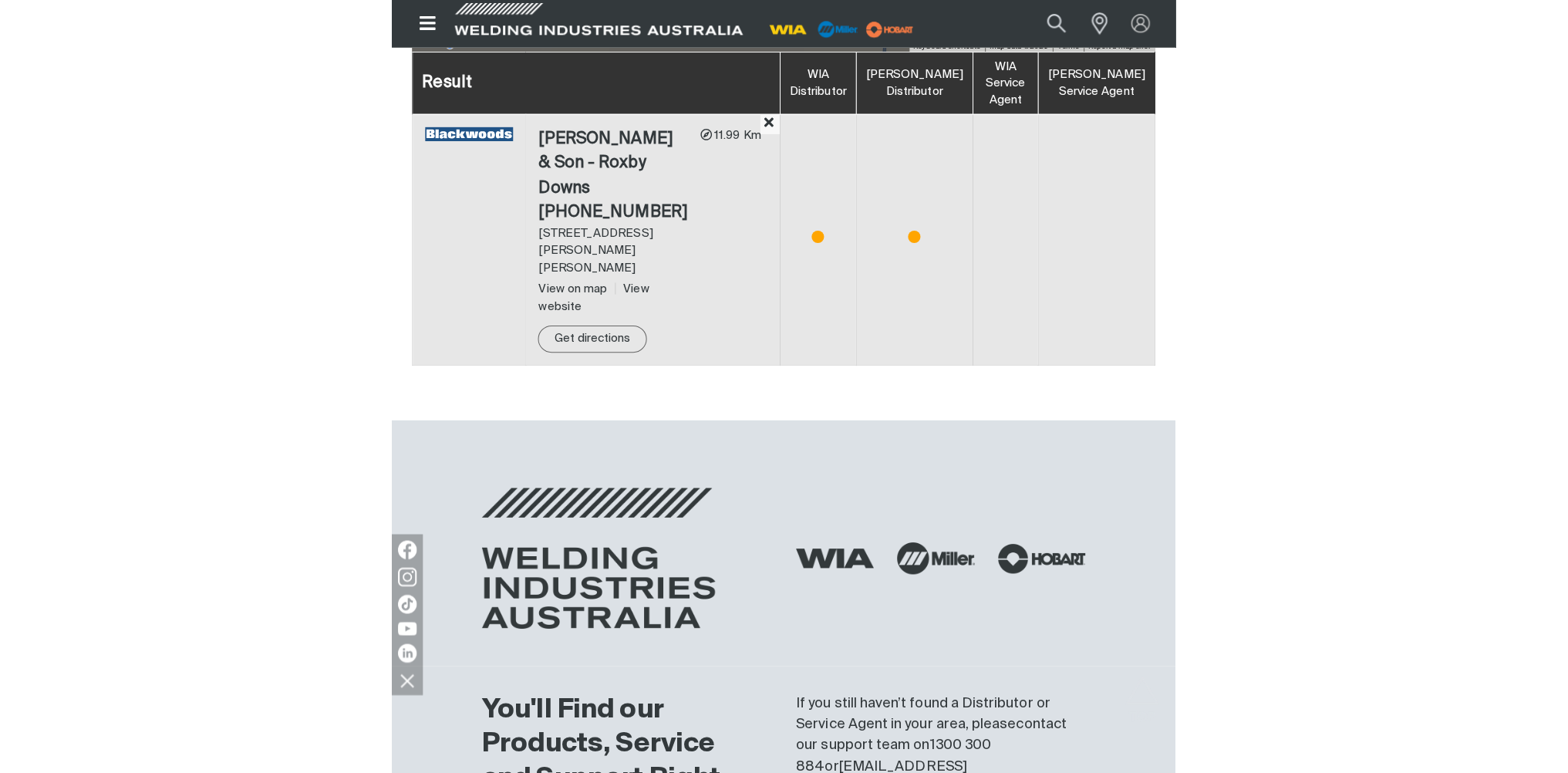
scroll to position [547, 0]
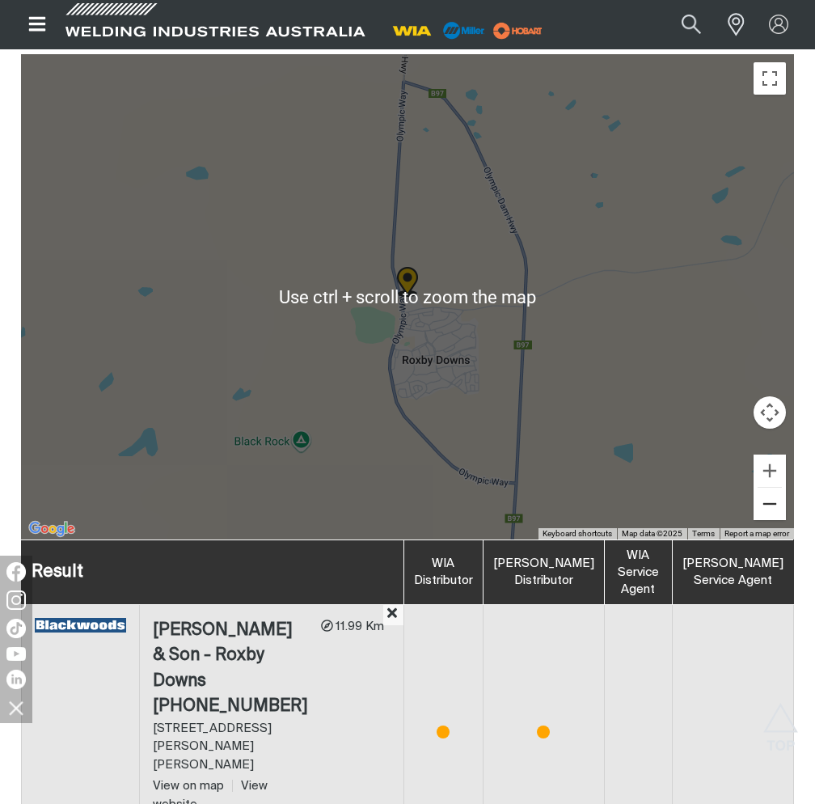
click at [760, 506] on button "Zoom out" at bounding box center [770, 504] width 32 height 32
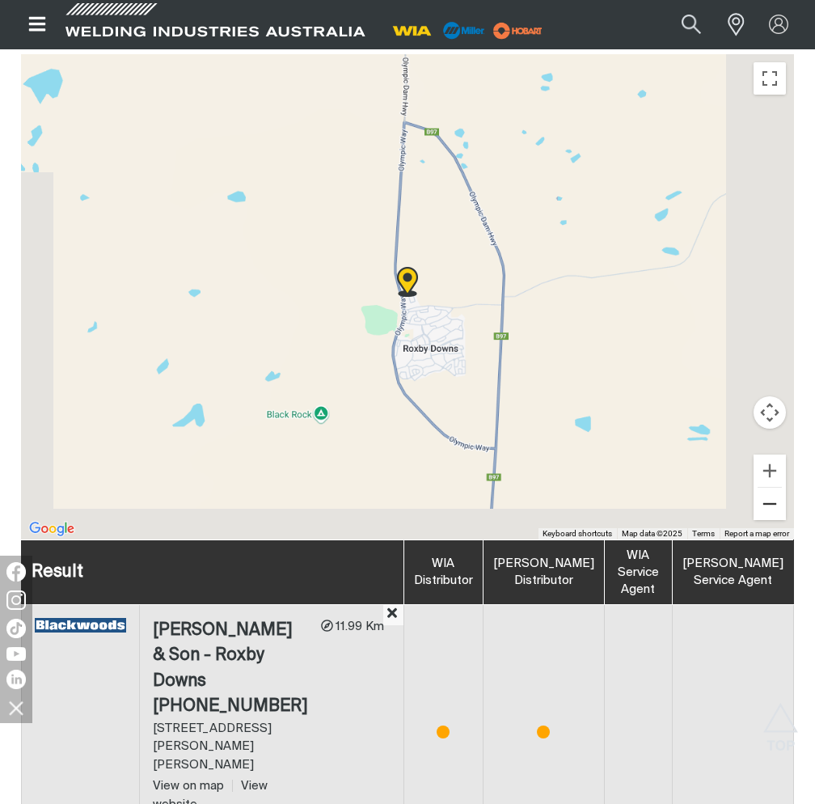
click at [760, 506] on button "Zoom out" at bounding box center [770, 504] width 32 height 32
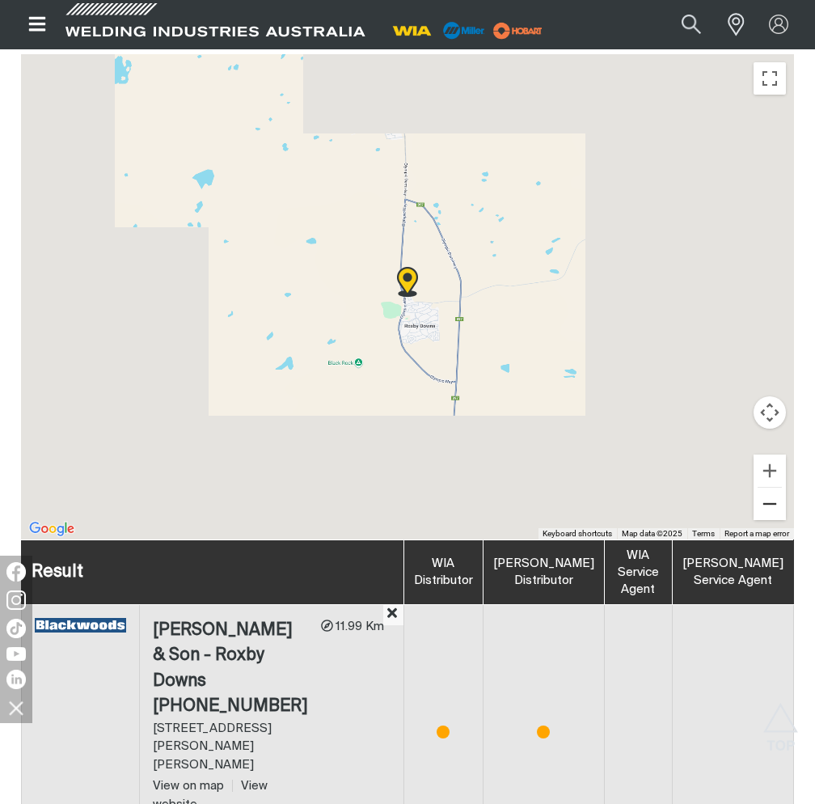
click at [760, 506] on button "Zoom out" at bounding box center [770, 504] width 32 height 32
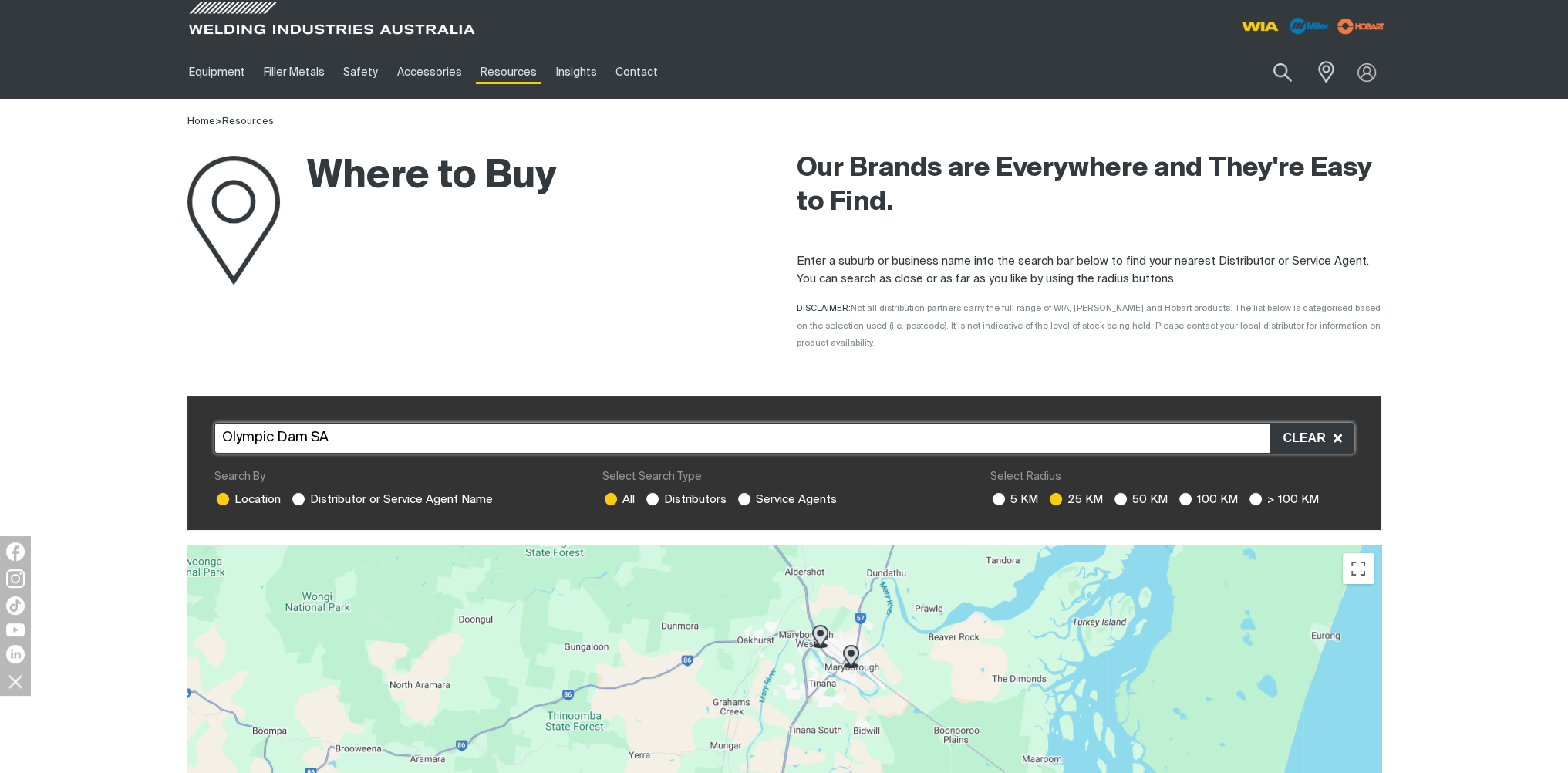
scroll to position [232, 0]
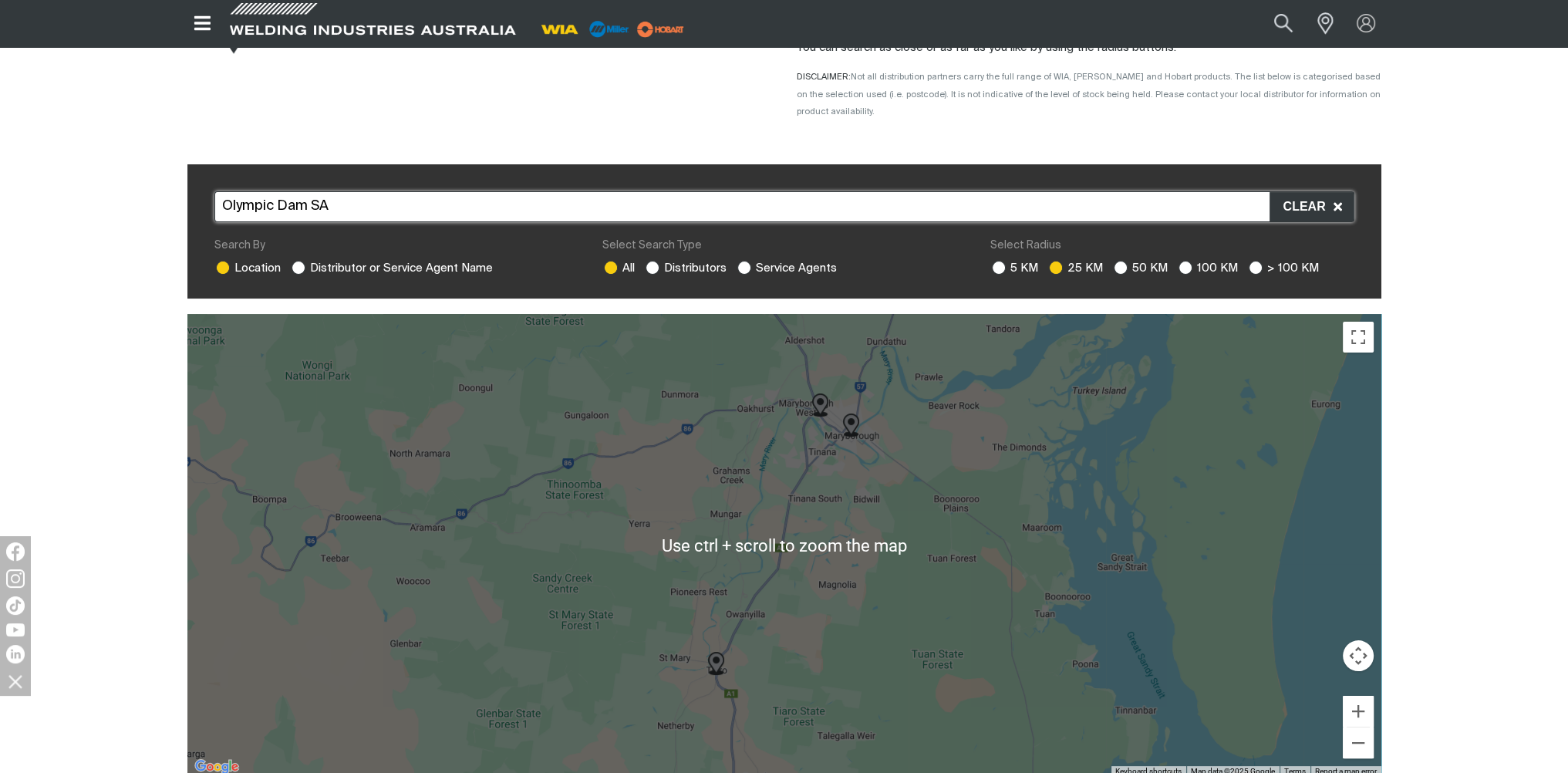
drag, startPoint x: 581, startPoint y: 174, endPoint x: 1150, endPoint y: 216, distance: 570.5
click at [604, 176] on div "Olympic Dam SA Oly mpic Dam SA Oly mpic Dam Airport, Blinman Road, Olympic Dam …" at bounding box center [784, 232] width 1194 height 136
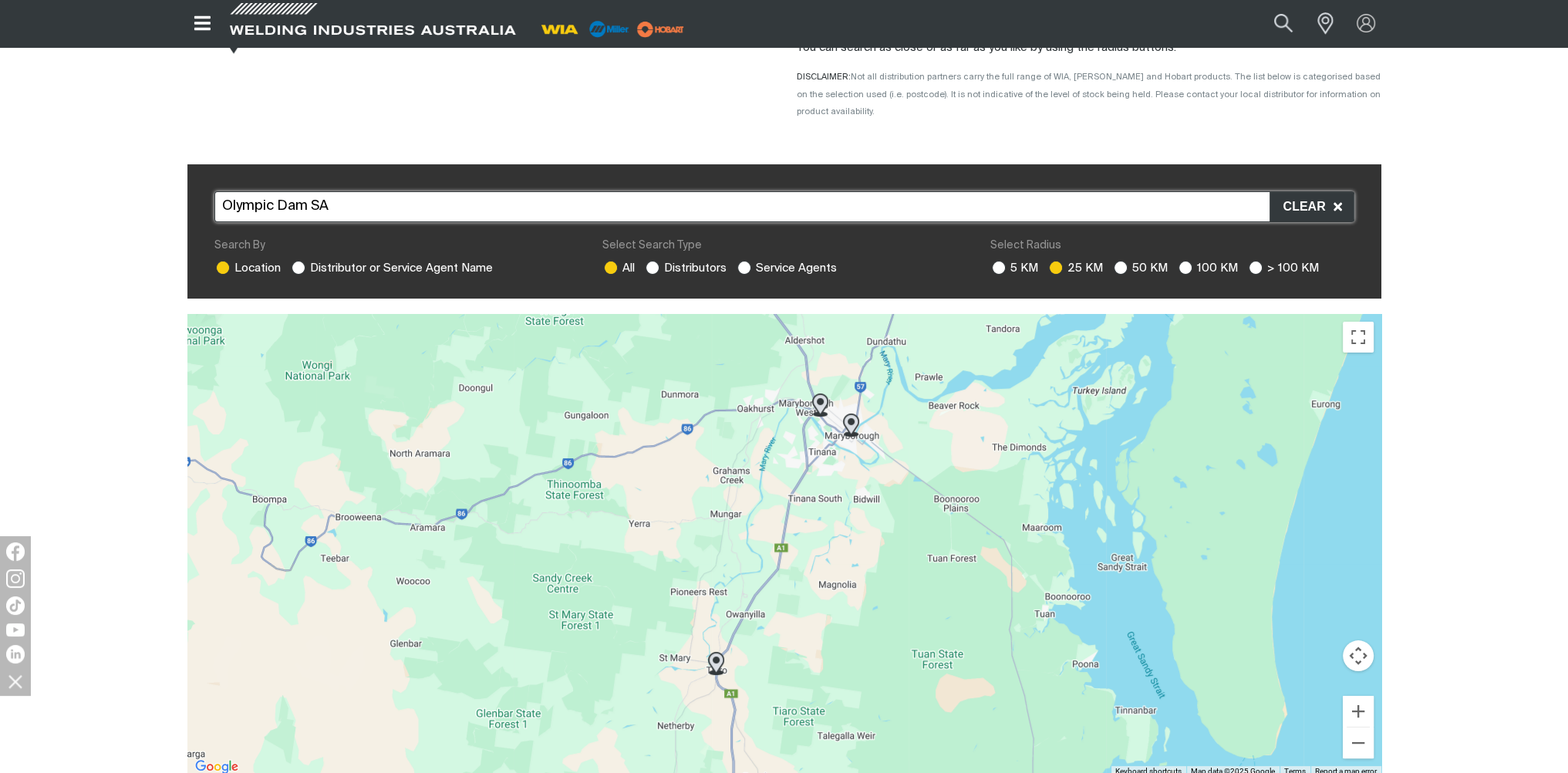
click at [470, 192] on input "Olympic Dam SA" at bounding box center [784, 207] width 1140 height 31
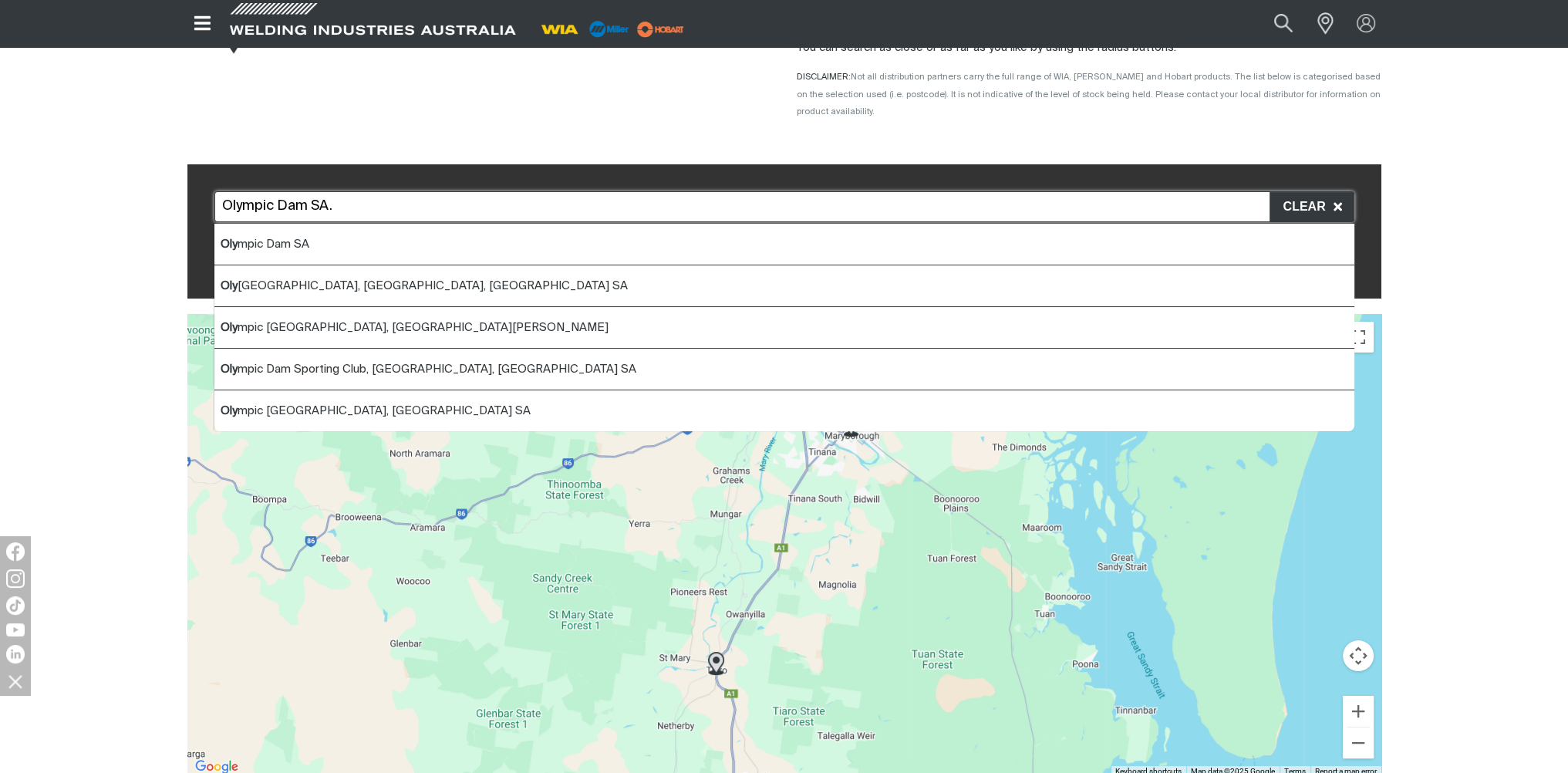
click at [299, 196] on input "Olympic Dam SA." at bounding box center [784, 207] width 1140 height 31
click at [305, 239] on span "Oly mpic Dam SA" at bounding box center [264, 244] width 89 height 11
type input "Olympic Dam SA"
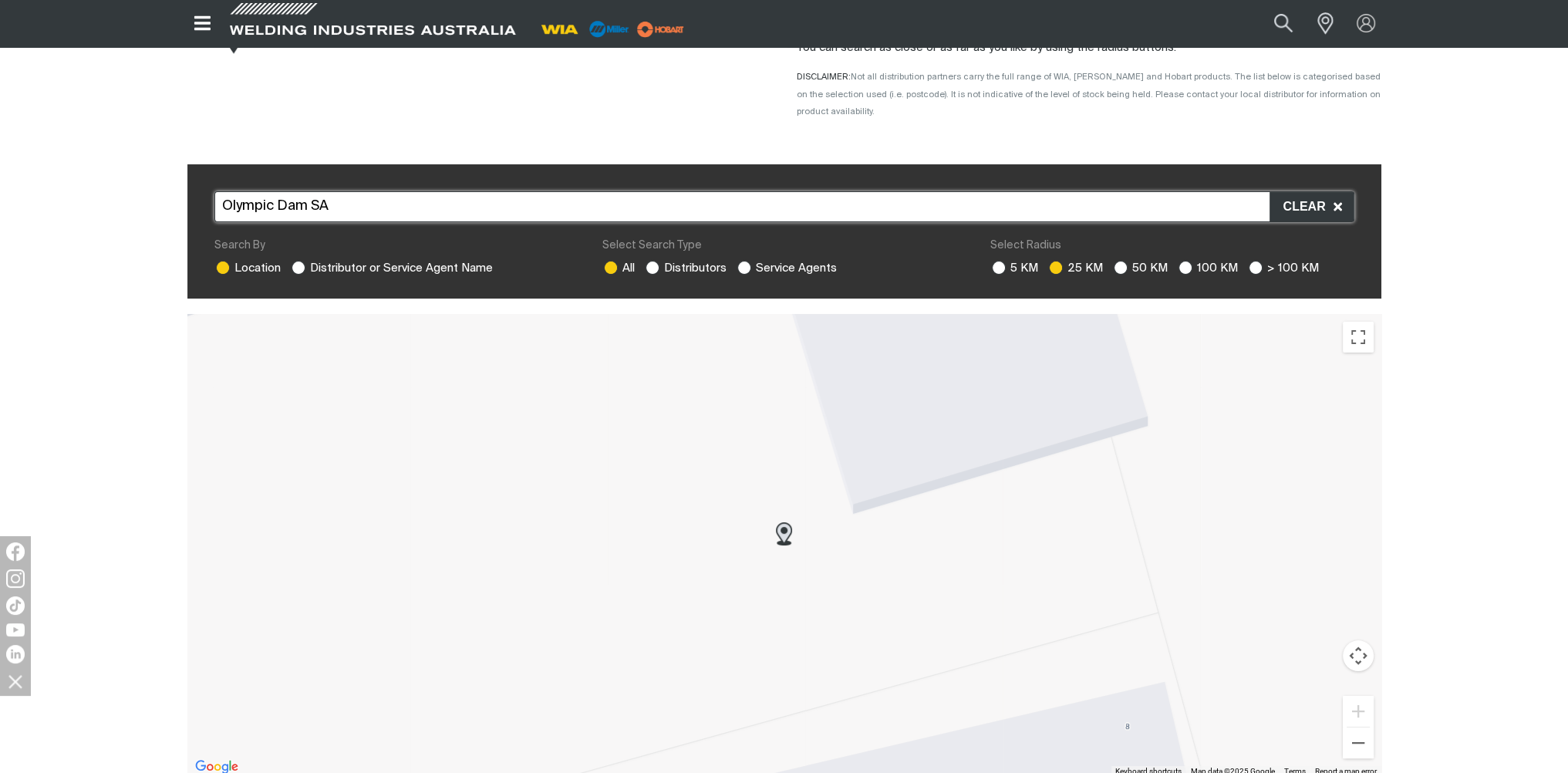
click at [776, 525] on img at bounding box center [783, 533] width 16 height 23
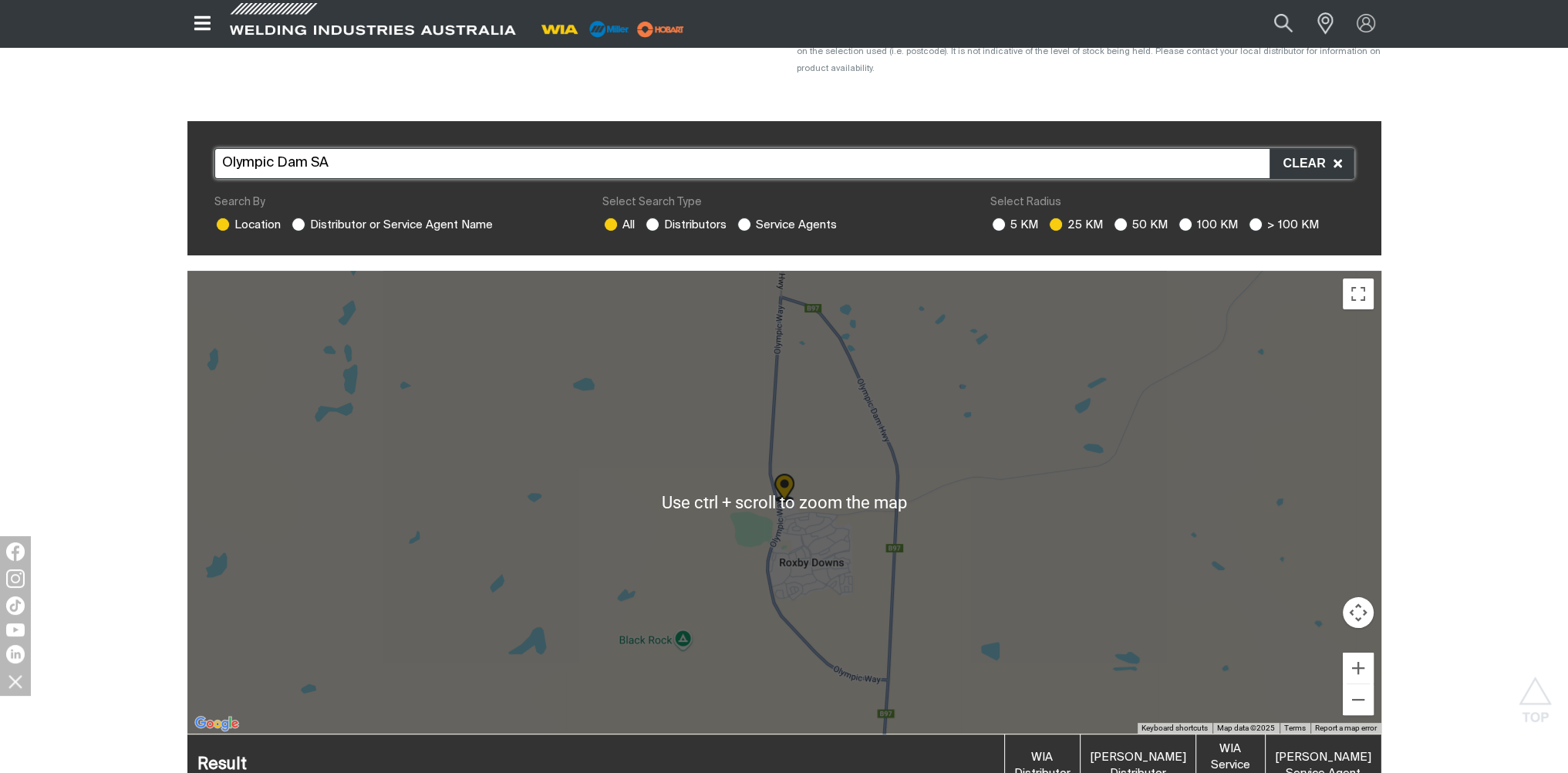
scroll to position [815, 0]
